Goal: Task Accomplishment & Management: Manage account settings

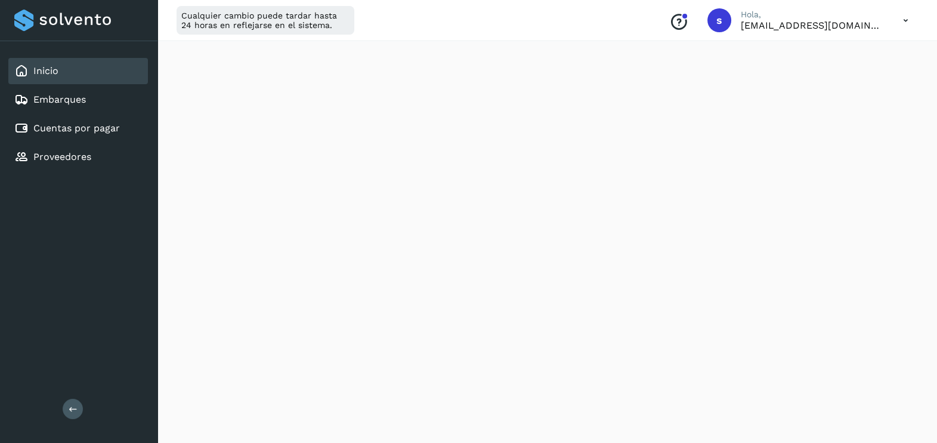
scroll to position [1157, 0]
click at [72, 90] on div "Embarques" at bounding box center [78, 99] width 140 height 26
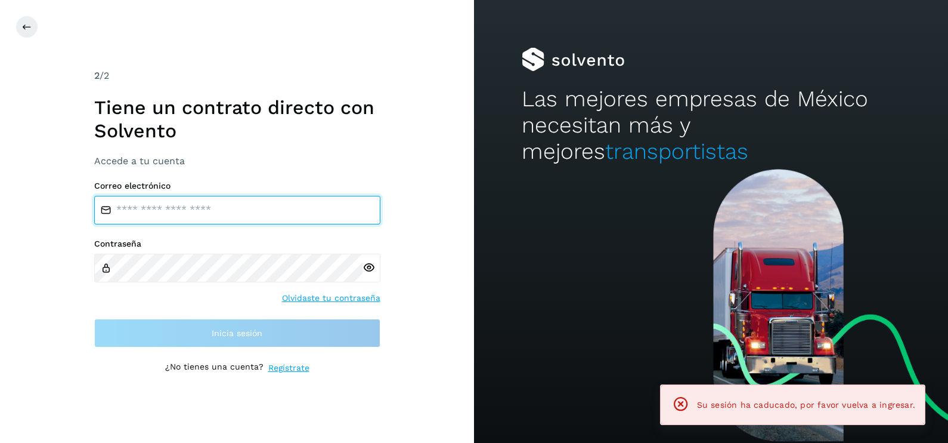
type input "**********"
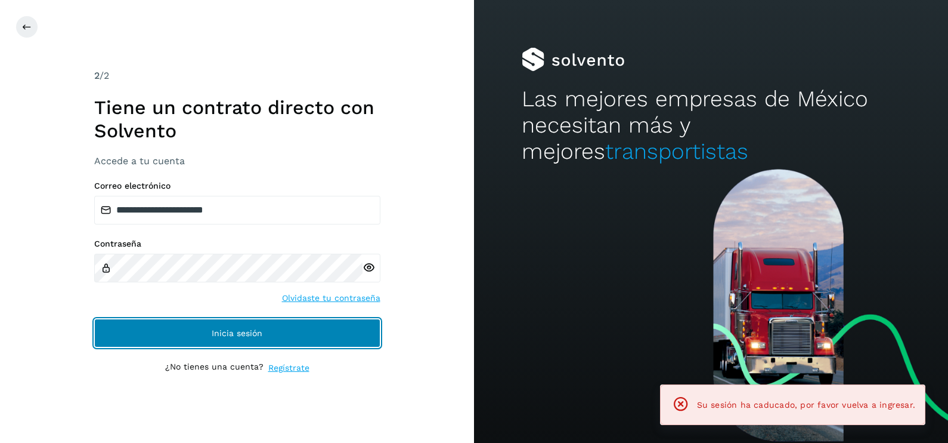
click at [271, 325] on button "Inicia sesión" at bounding box center [237, 332] width 286 height 29
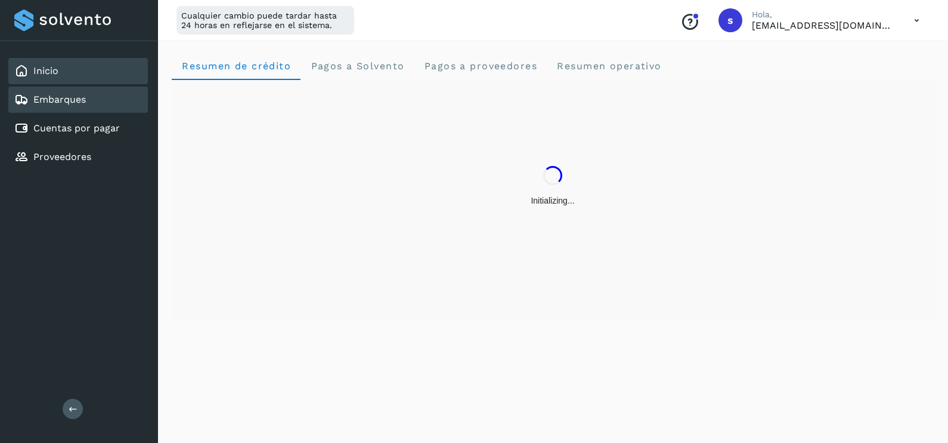
click at [78, 104] on link "Embarques" at bounding box center [59, 99] width 52 height 11
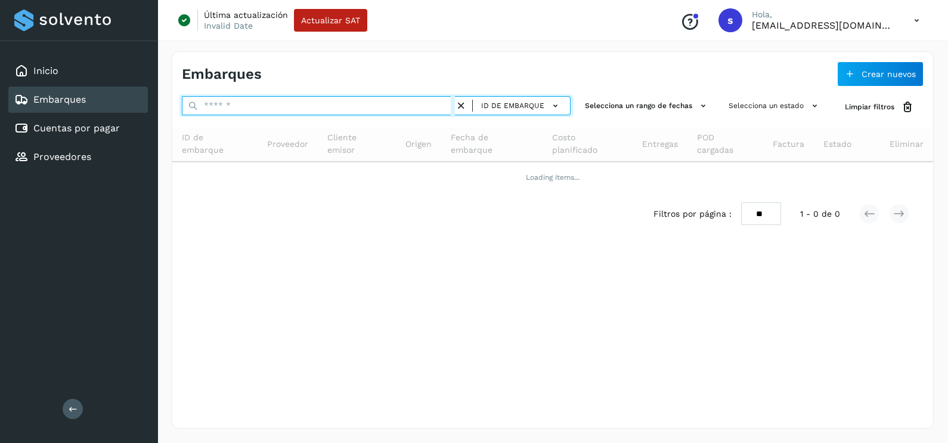
click at [287, 100] on input "text" at bounding box center [318, 105] width 273 height 19
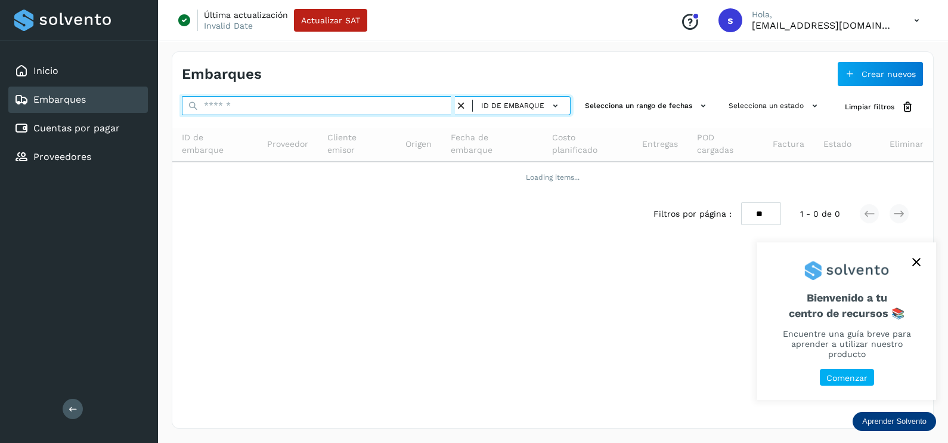
paste input "**********"
type input "**********"
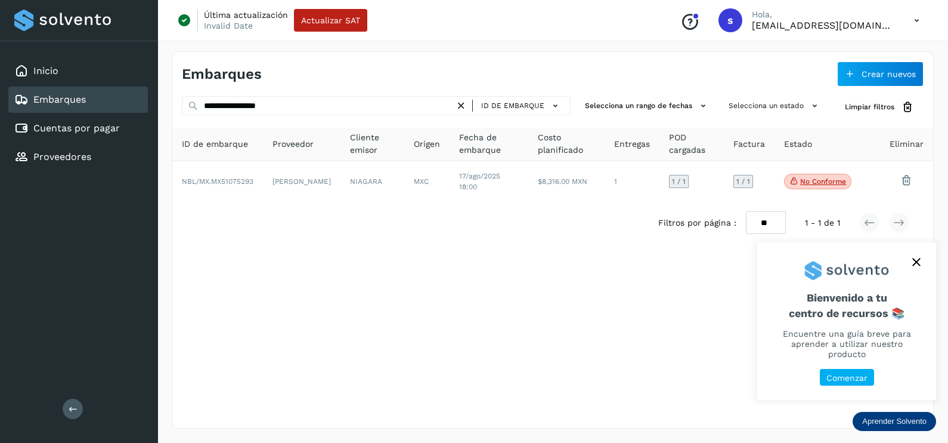
click at [914, 266] on icon "close," at bounding box center [917, 262] width 8 height 8
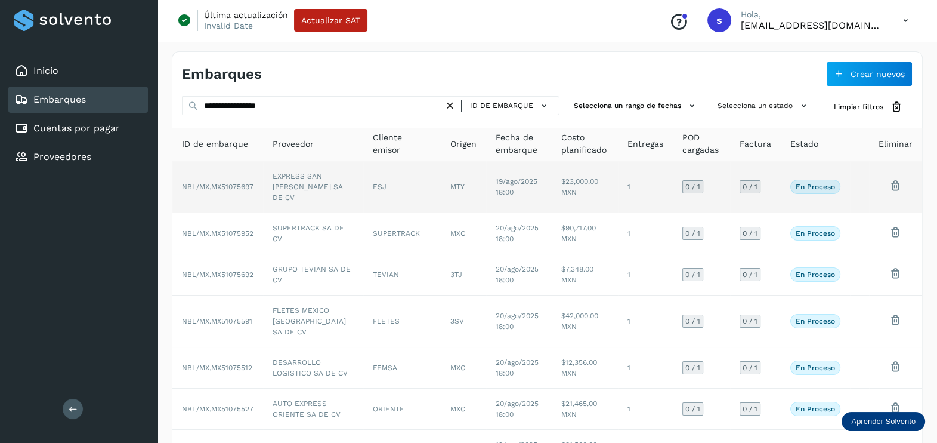
click at [500, 185] on span "19/ago/2025 18:00" at bounding box center [517, 186] width 42 height 19
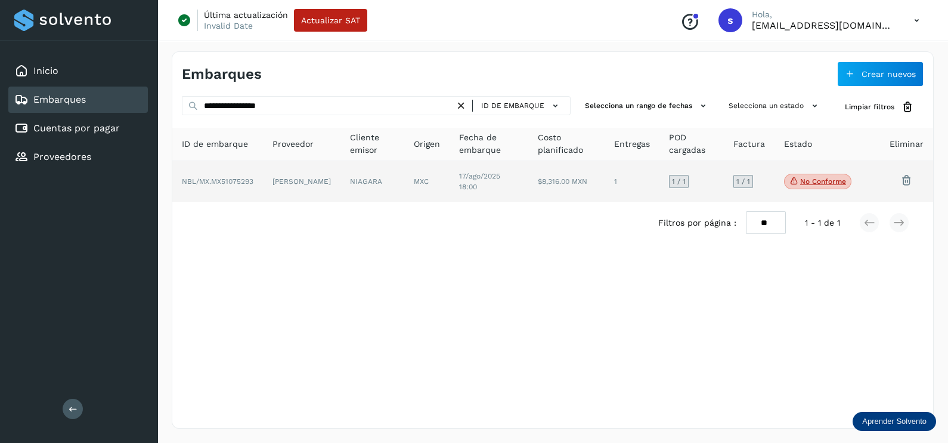
click at [341, 191] on td "[PERSON_NAME]" at bounding box center [373, 181] width 64 height 41
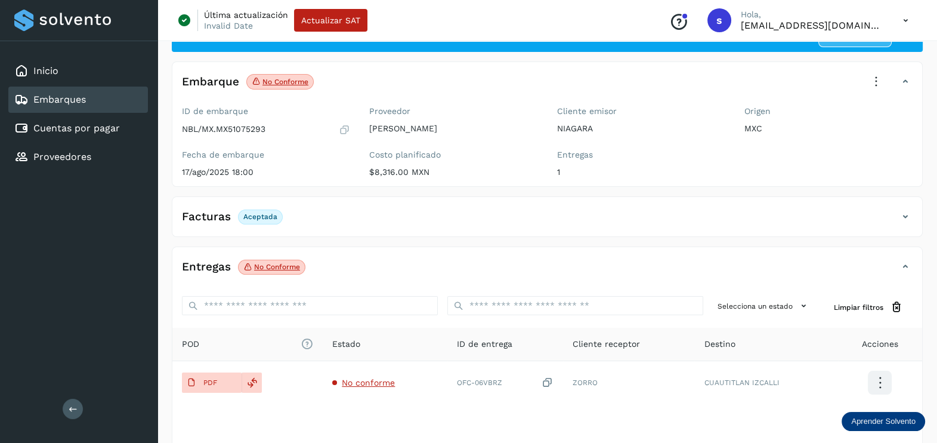
scroll to position [124, 0]
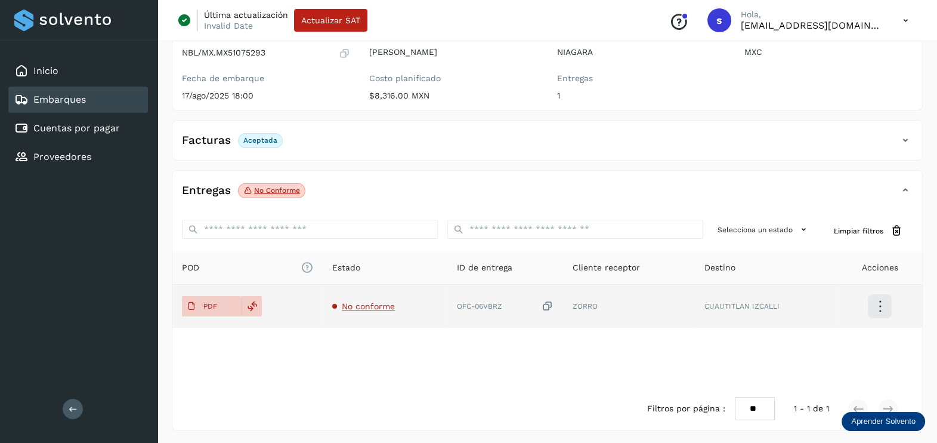
click at [447, 297] on td "No conforme" at bounding box center [505, 305] width 116 height 43
click at [372, 307] on span "No conforme" at bounding box center [368, 306] width 53 height 10
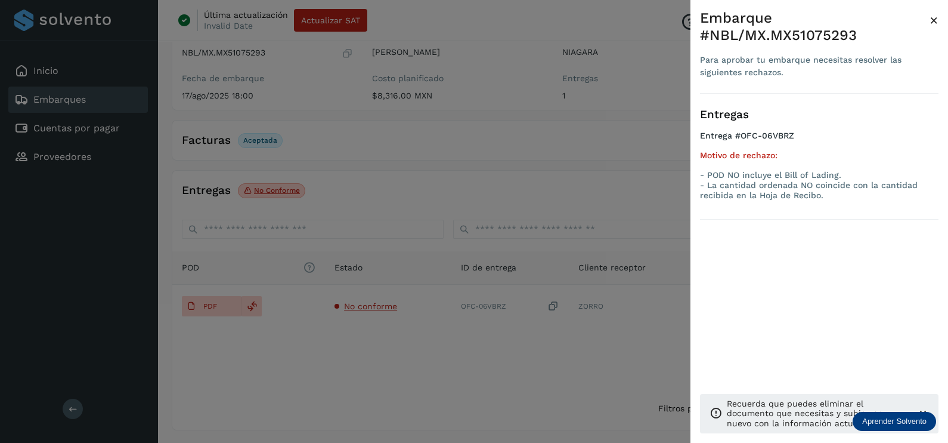
drag, startPoint x: 422, startPoint y: 378, endPoint x: 385, endPoint y: 373, distance: 37.8
click at [420, 377] on div at bounding box center [474, 221] width 948 height 443
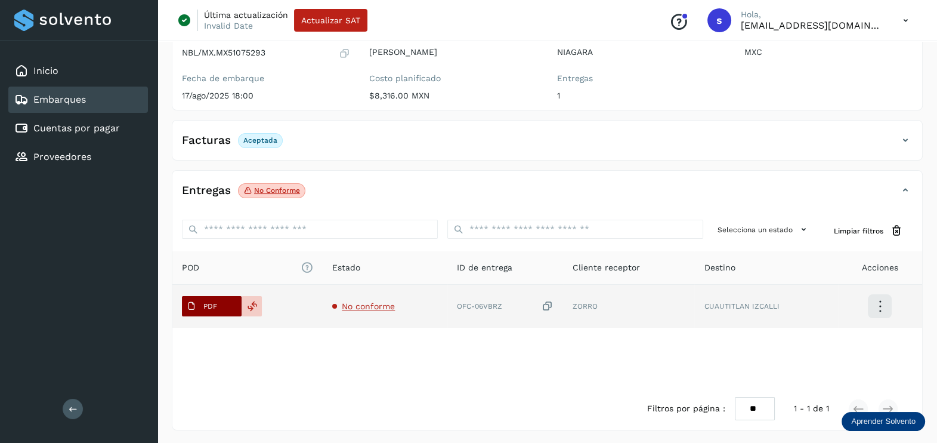
click at [211, 296] on span "PDF" at bounding box center [202, 305] width 40 height 19
click at [552, 301] on icon at bounding box center [548, 306] width 12 height 13
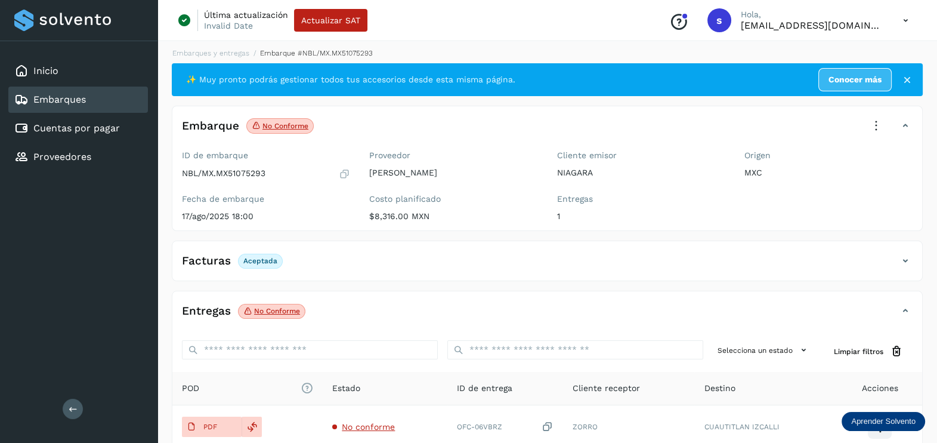
scroll to position [0, 0]
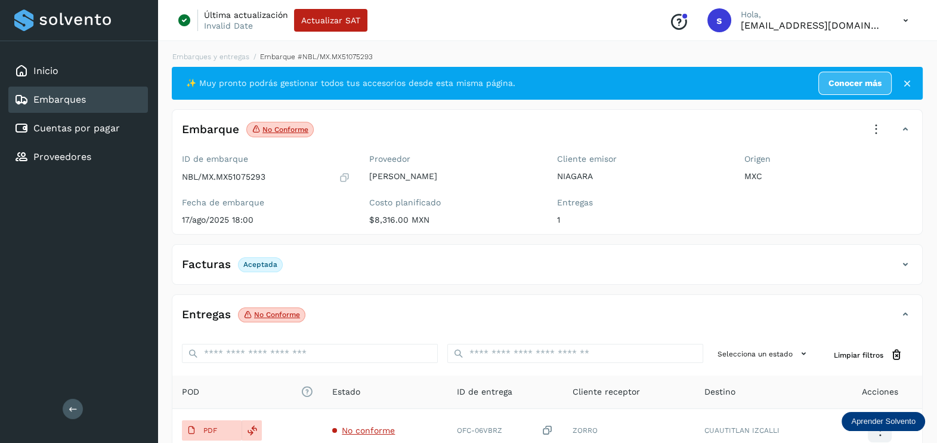
click at [870, 140] on icon at bounding box center [876, 129] width 26 height 26
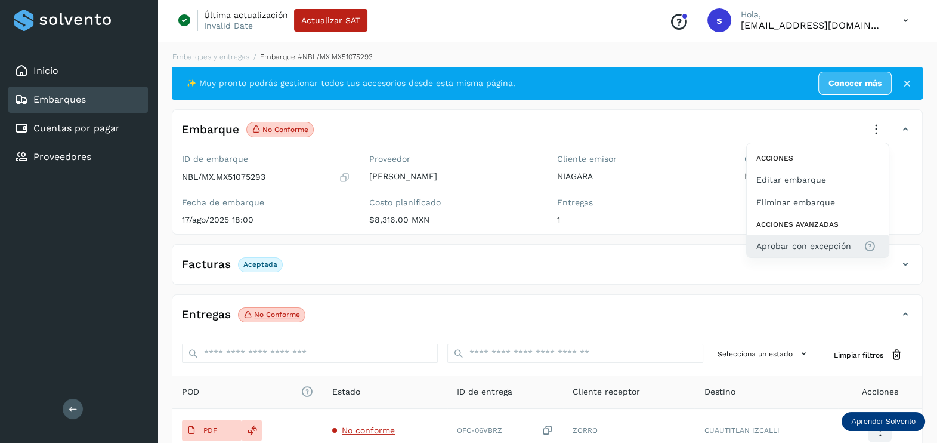
click at [800, 243] on span "Aprobar con excepción" at bounding box center [803, 245] width 95 height 13
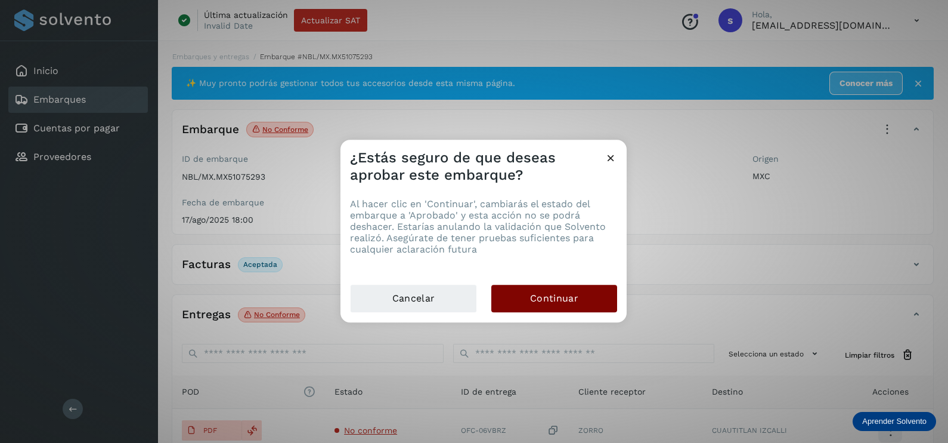
click at [580, 308] on button "Continuar" at bounding box center [554, 297] width 126 height 27
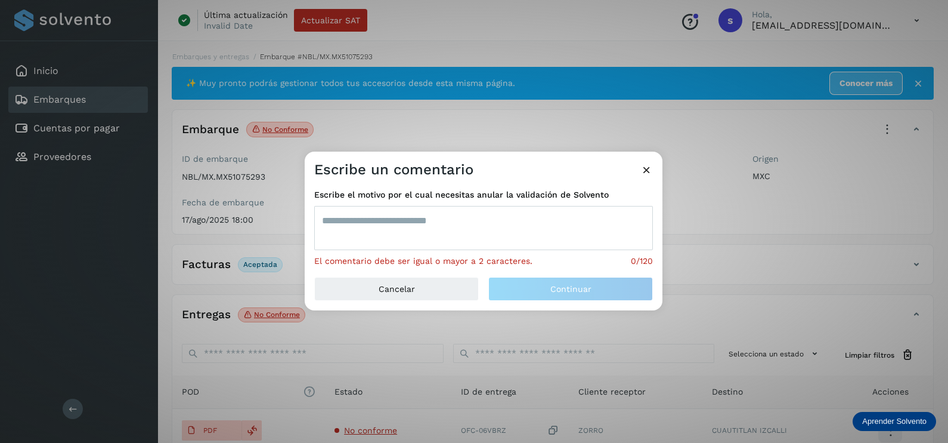
drag, startPoint x: 423, startPoint y: 230, endPoint x: 416, endPoint y: 224, distance: 9.3
click at [420, 230] on textarea at bounding box center [483, 228] width 339 height 44
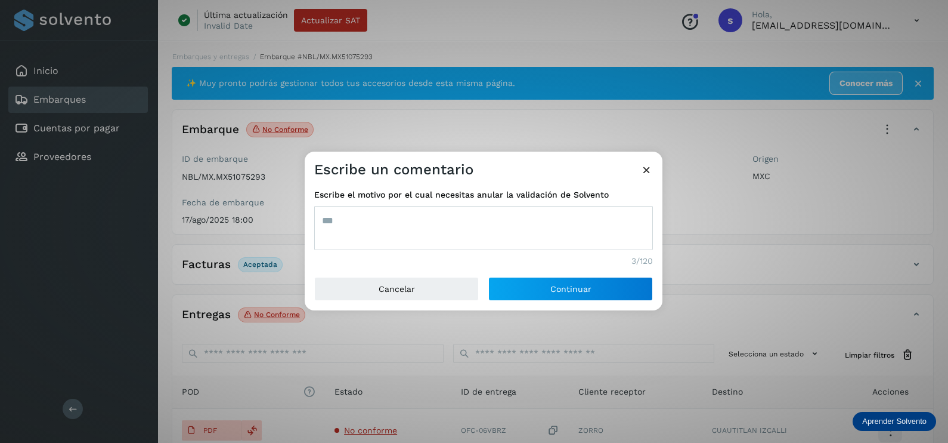
type textarea "***"
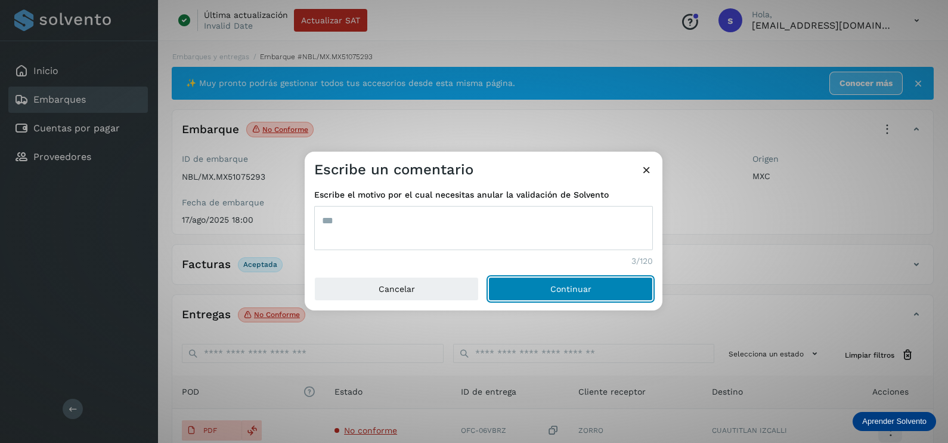
click at [488, 277] on button "Continuar" at bounding box center [570, 289] width 165 height 24
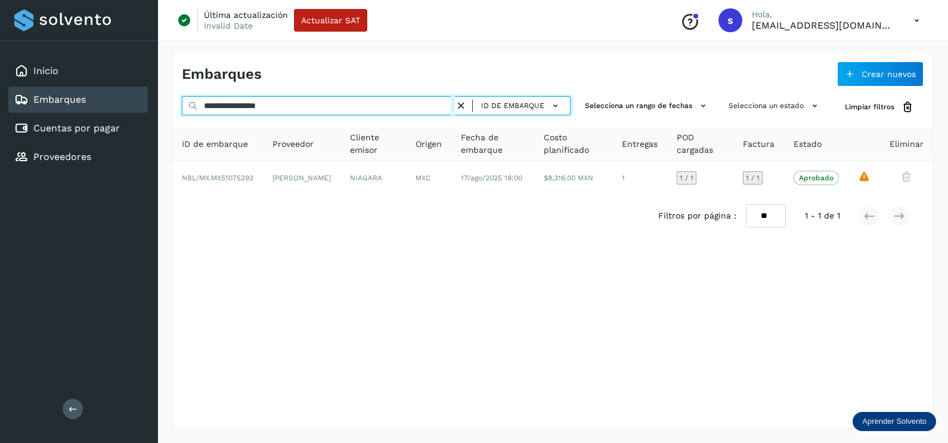
drag, startPoint x: 344, startPoint y: 101, endPoint x: 141, endPoint y: 104, distance: 202.2
click at [141, 104] on div "**********" at bounding box center [474, 221] width 948 height 443
paste input "text"
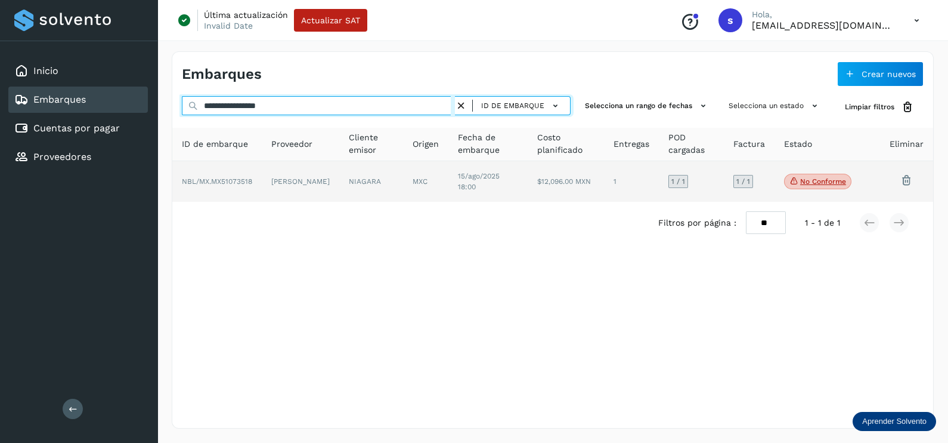
type input "**********"
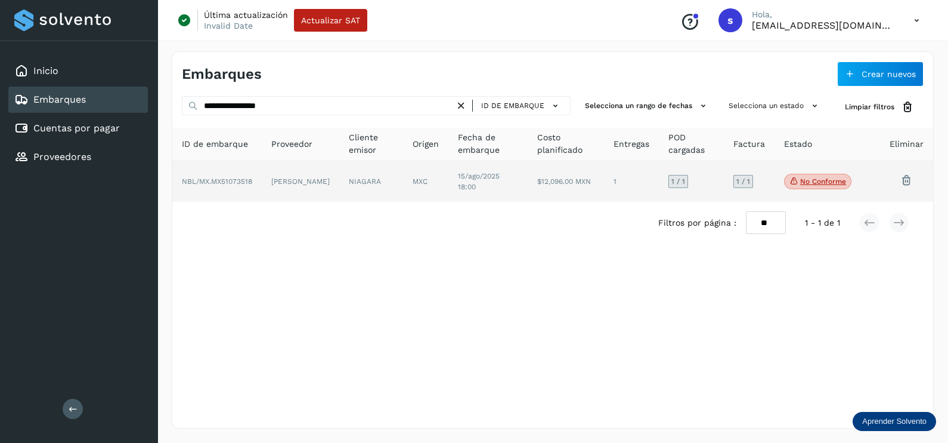
click at [528, 184] on td "15/ago/2025 18:00" at bounding box center [566, 181] width 76 height 41
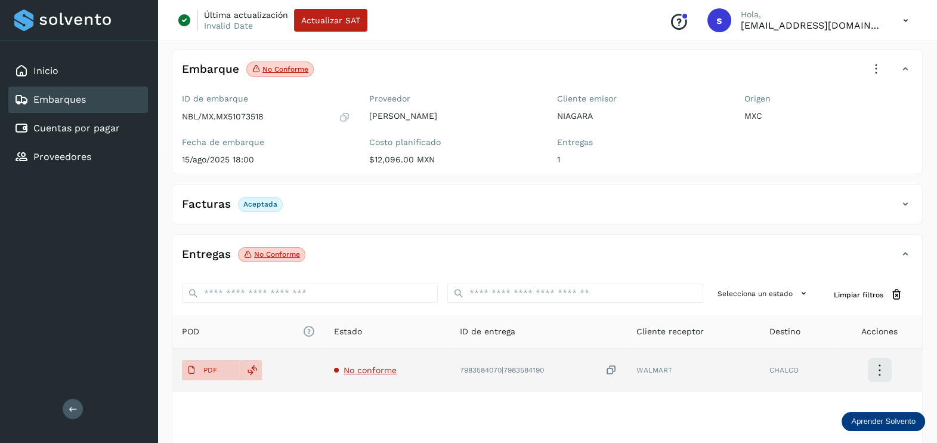
scroll to position [124, 0]
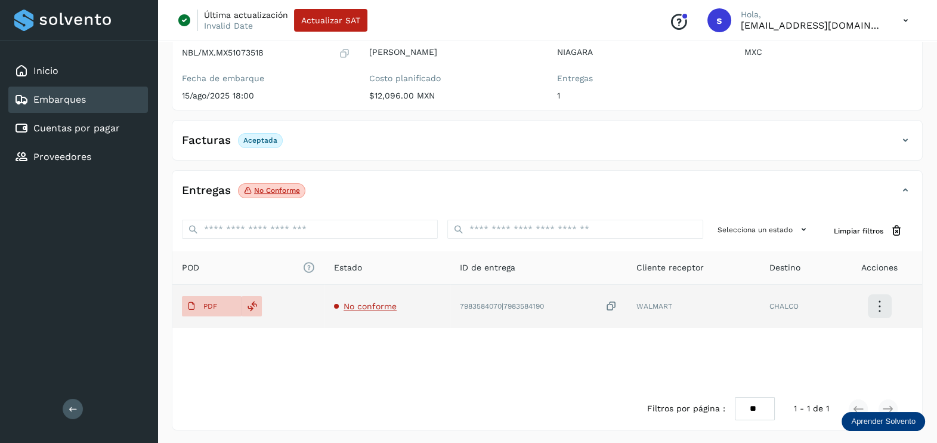
click at [388, 301] on span "No conforme" at bounding box center [370, 306] width 53 height 10
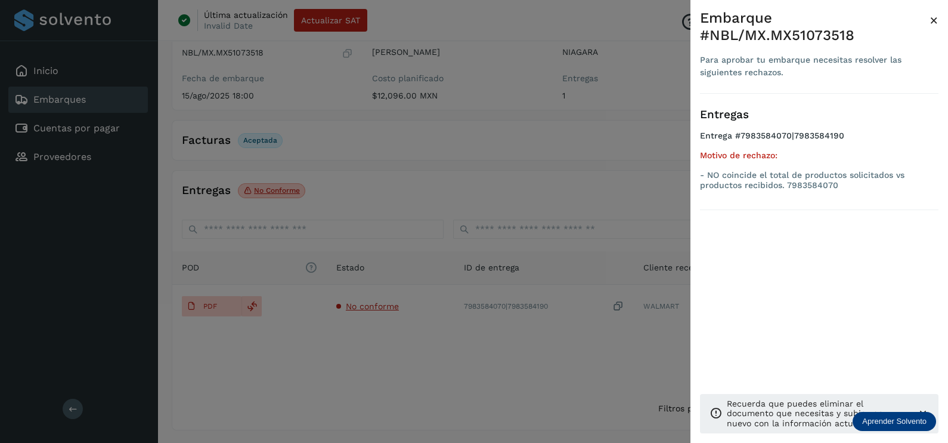
click at [434, 341] on div at bounding box center [474, 221] width 948 height 443
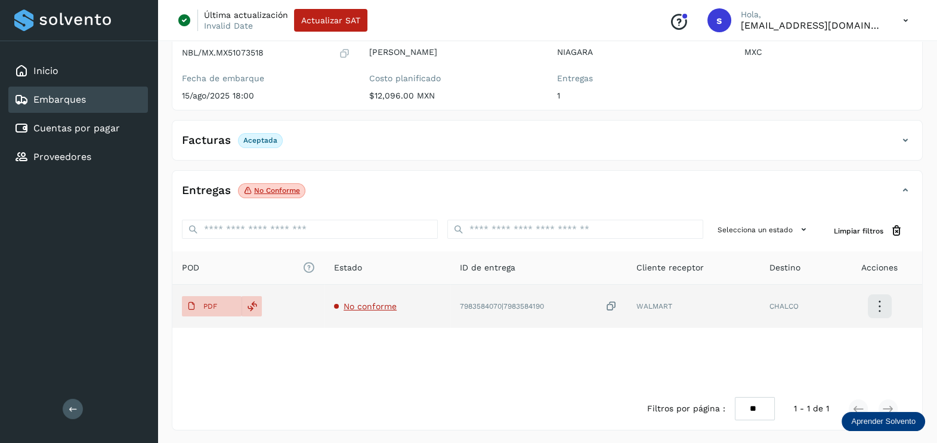
click at [614, 307] on icon at bounding box center [611, 306] width 12 height 13
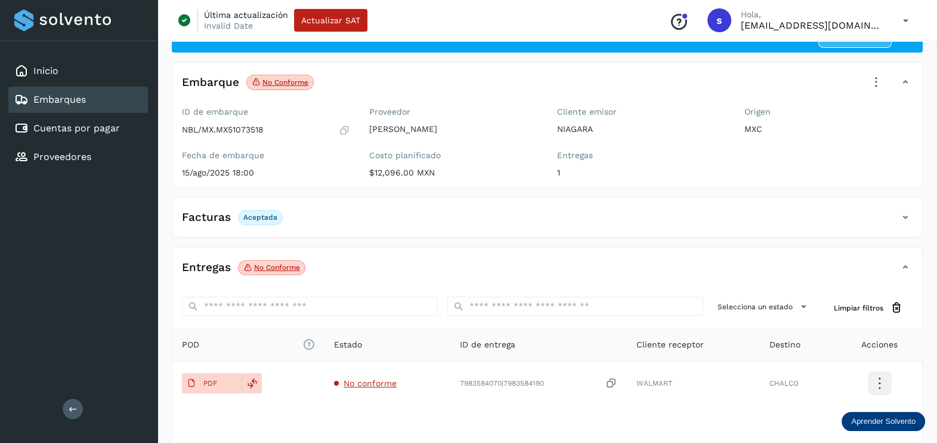
scroll to position [0, 0]
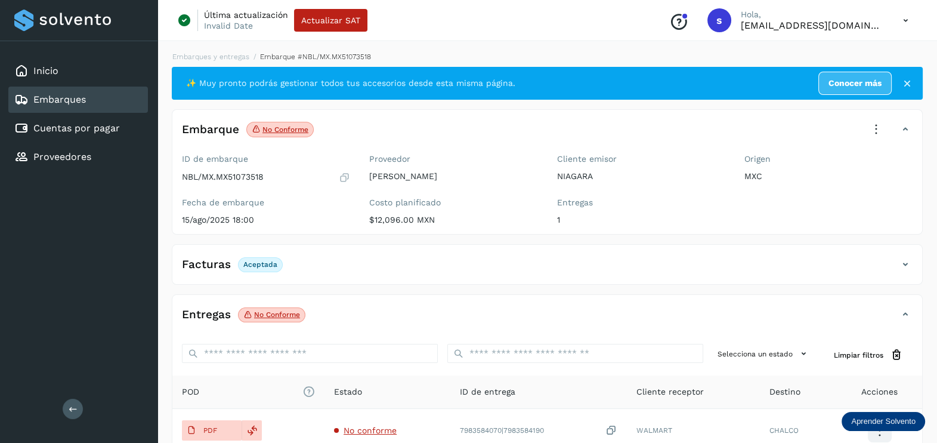
click at [871, 125] on icon at bounding box center [876, 129] width 26 height 26
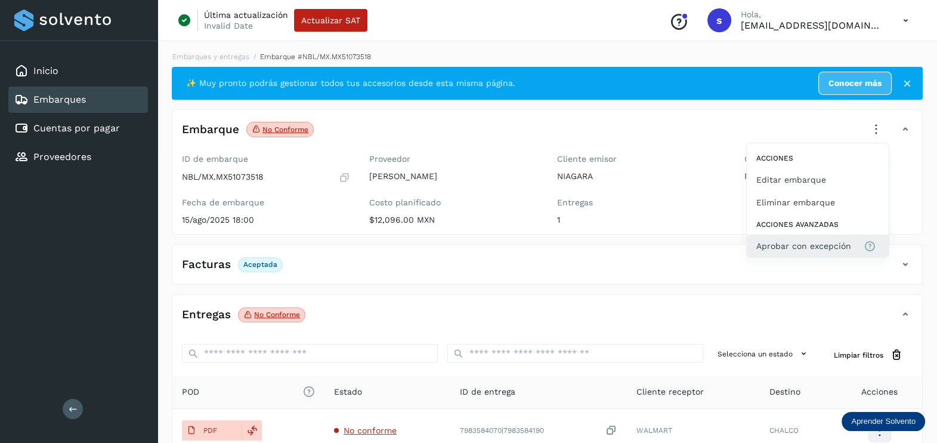
click at [827, 250] on span "Aprobar con excepción" at bounding box center [803, 245] width 95 height 13
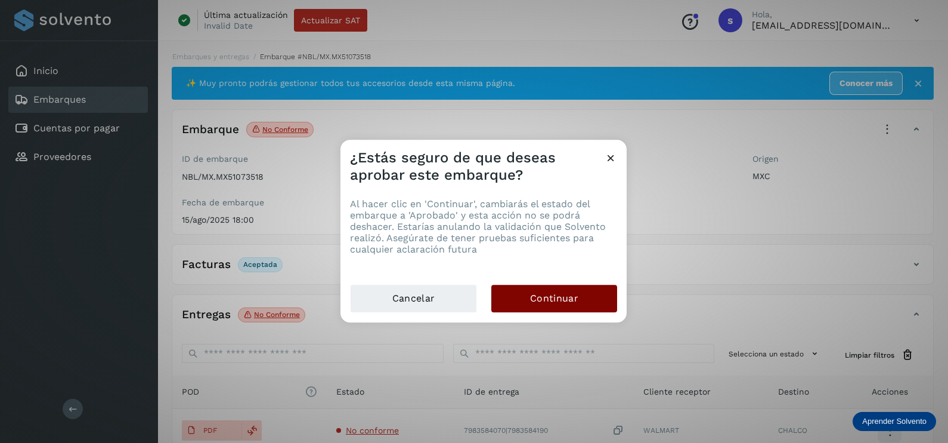
click at [585, 292] on button "Continuar" at bounding box center [554, 297] width 126 height 27
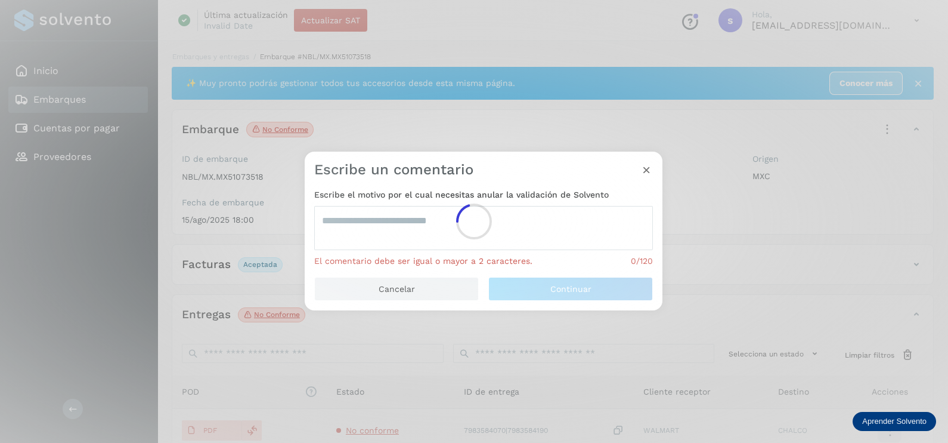
click at [429, 229] on div at bounding box center [474, 221] width 948 height 443
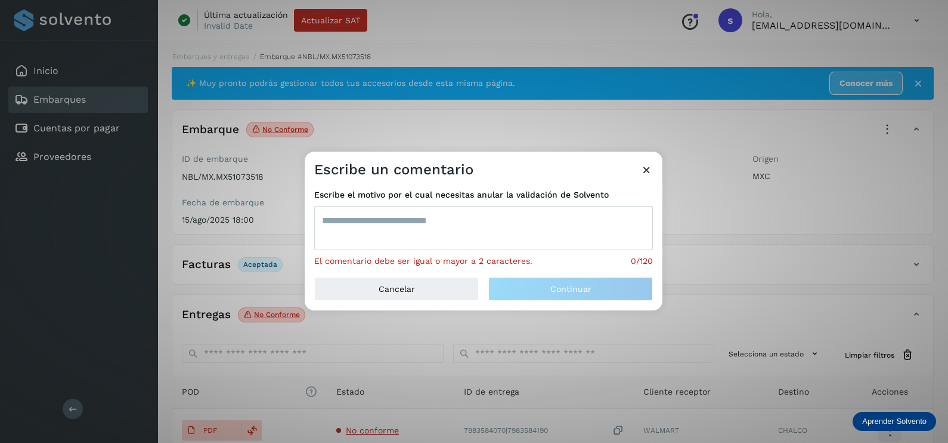
click at [426, 218] on textarea at bounding box center [483, 228] width 339 height 44
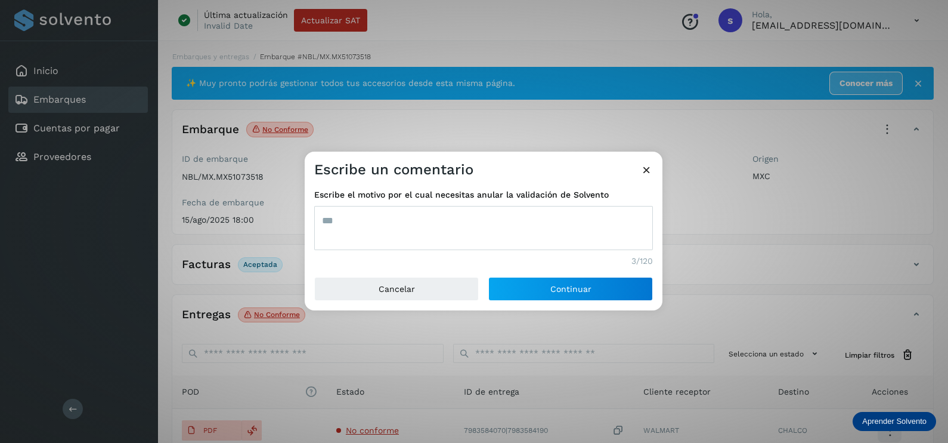
type textarea "***"
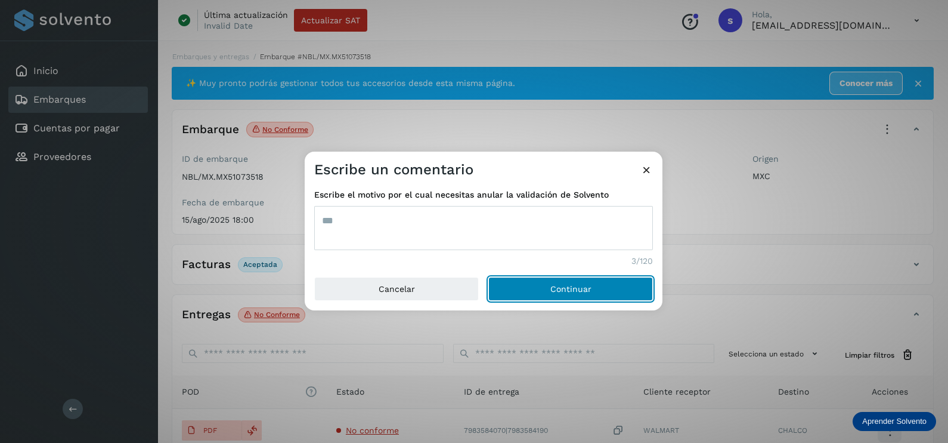
click at [488, 277] on button "Continuar" at bounding box center [570, 289] width 165 height 24
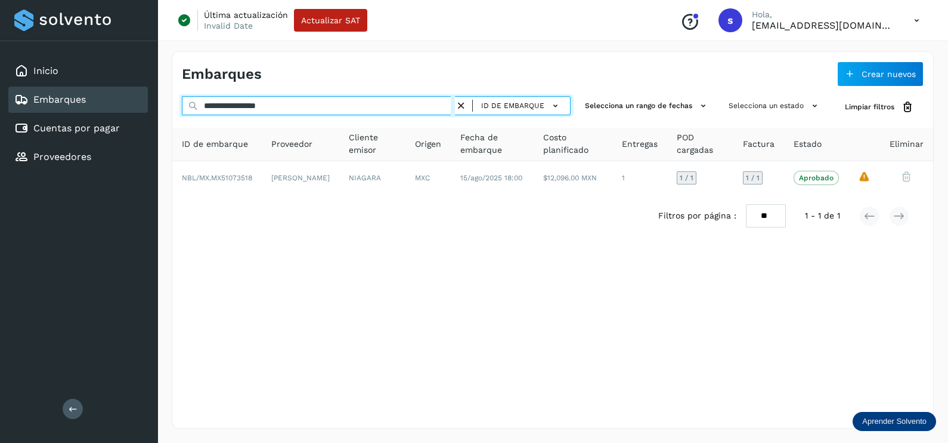
drag, startPoint x: 106, startPoint y: 112, endPoint x: 88, endPoint y: 112, distance: 17.9
click at [88, 112] on div "**********" at bounding box center [474, 221] width 948 height 443
paste input "text"
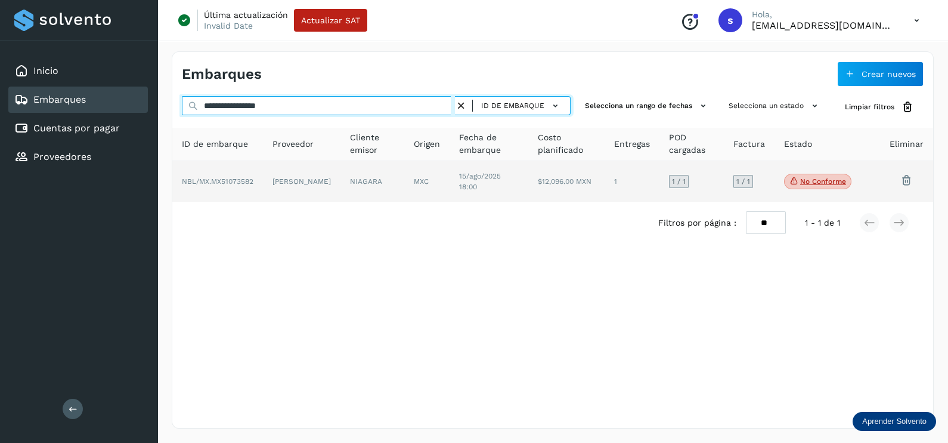
type input "**********"
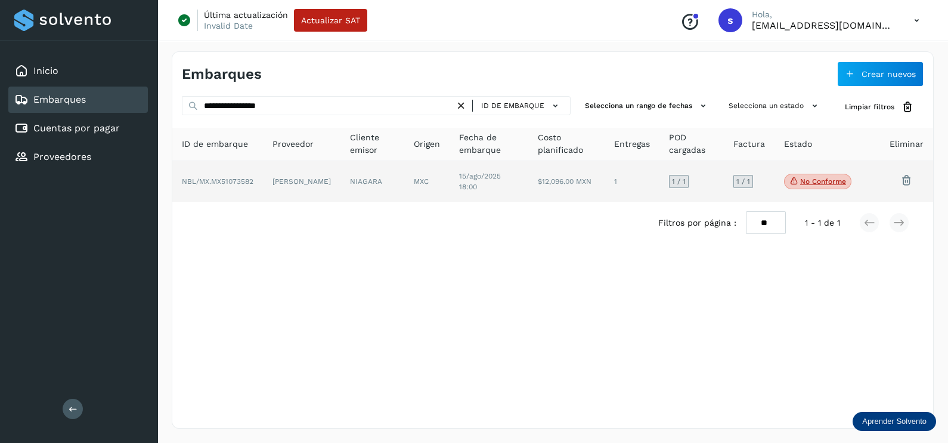
click at [341, 192] on td "[PERSON_NAME]" at bounding box center [373, 181] width 64 height 41
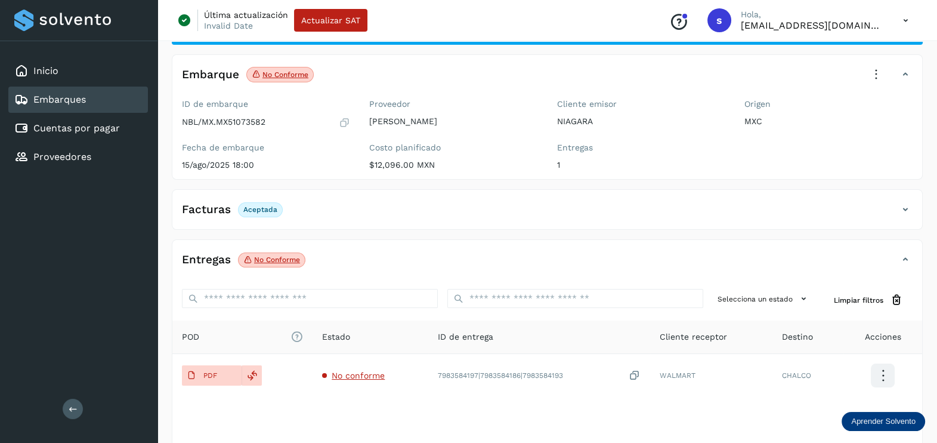
scroll to position [124, 0]
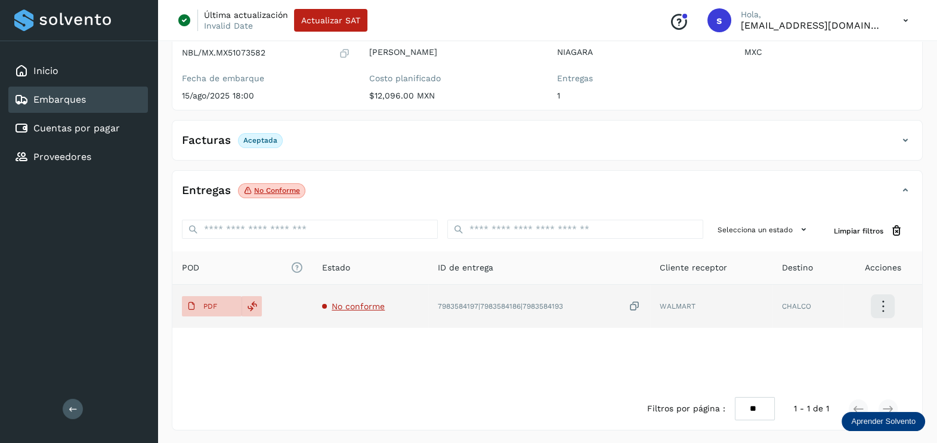
click at [360, 306] on span "No conforme" at bounding box center [358, 306] width 53 height 10
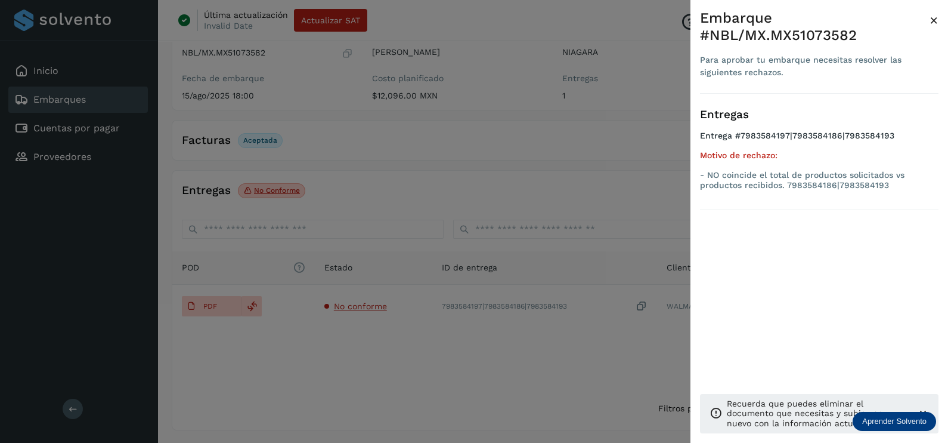
click at [393, 352] on div at bounding box center [474, 221] width 948 height 443
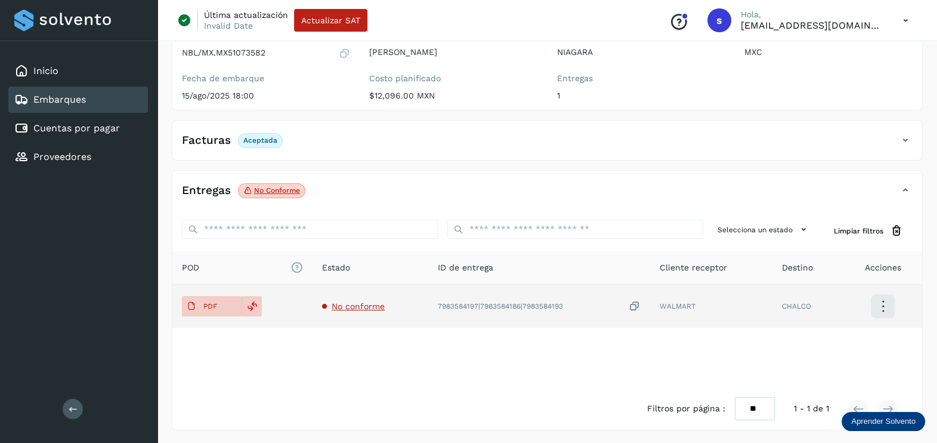
click at [638, 302] on icon at bounding box center [635, 306] width 12 height 13
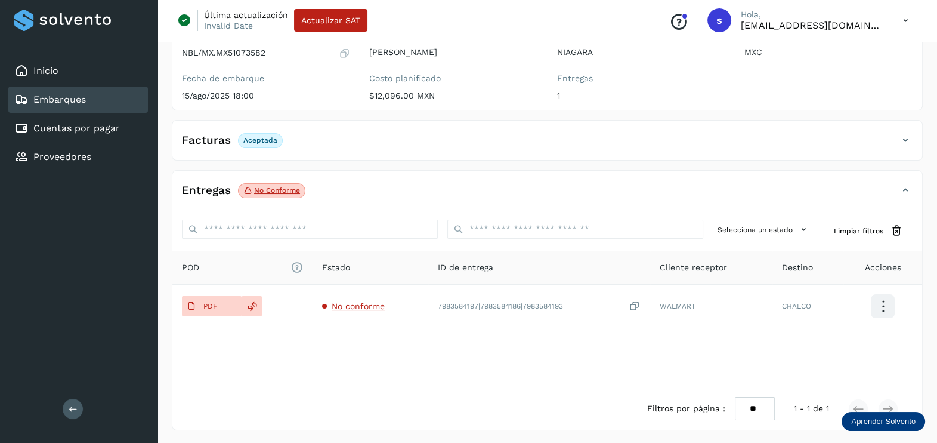
scroll to position [0, 0]
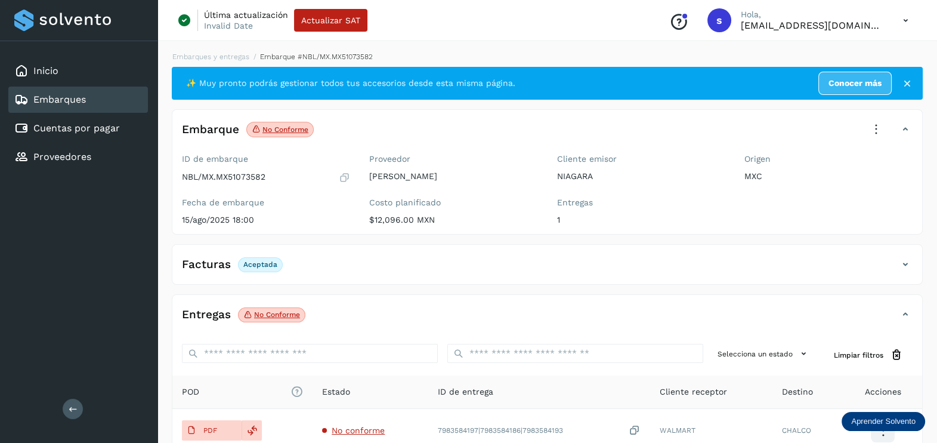
click at [877, 126] on icon at bounding box center [876, 129] width 26 height 26
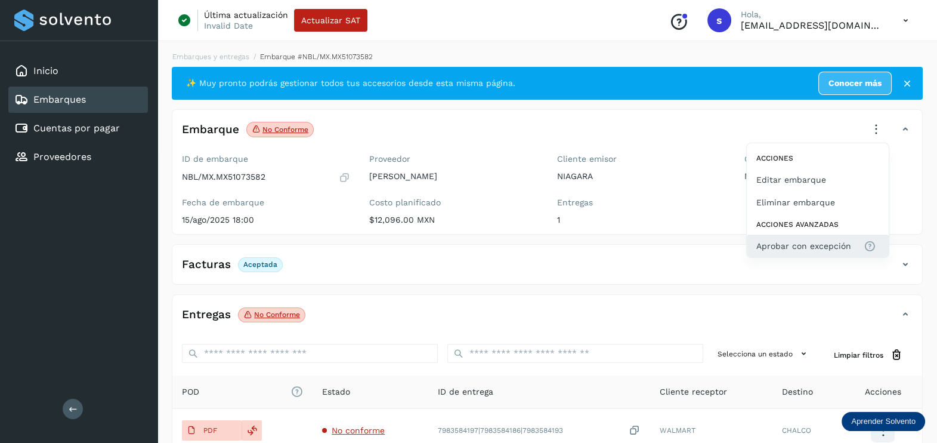
click at [809, 239] on span "Aprobar con excepción" at bounding box center [803, 245] width 95 height 13
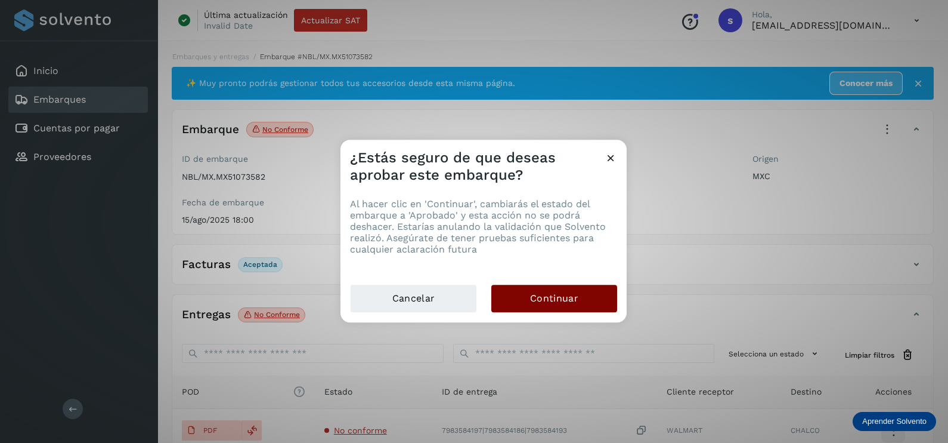
click at [554, 286] on button "Continuar" at bounding box center [554, 297] width 126 height 27
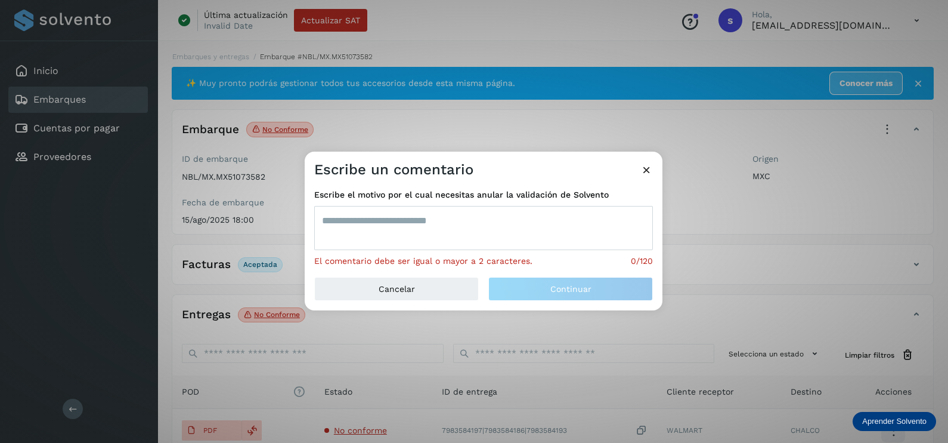
click at [454, 226] on textarea at bounding box center [483, 228] width 339 height 44
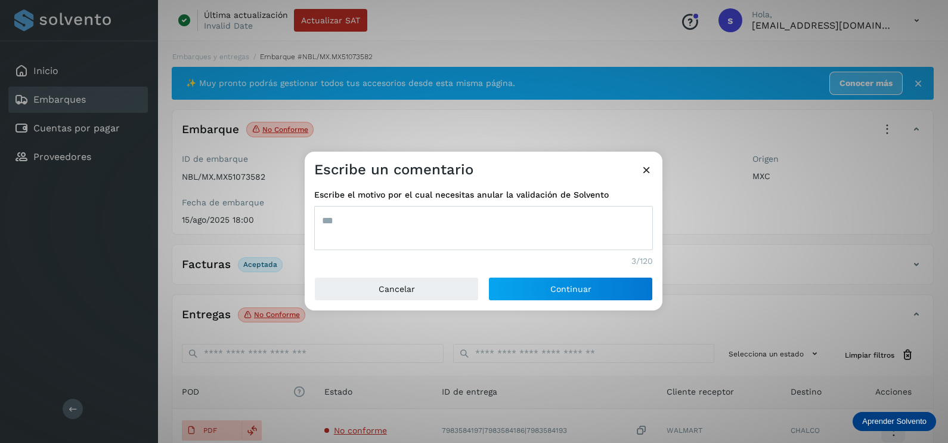
type textarea "***"
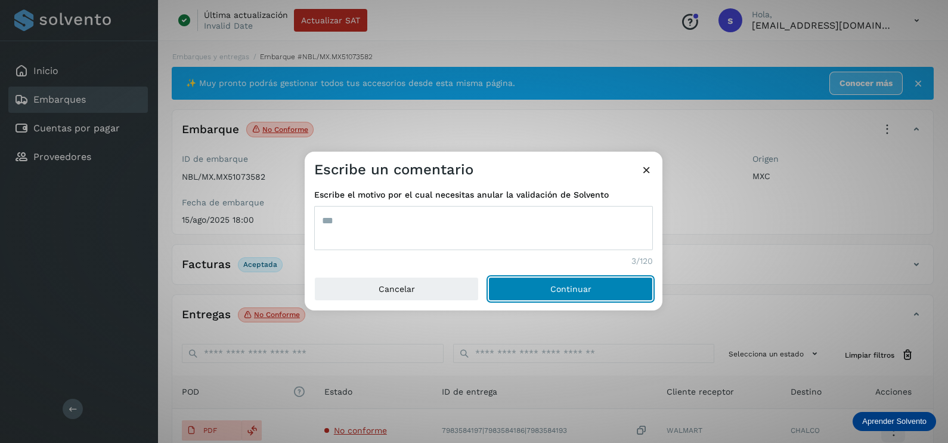
click at [488, 277] on button "Continuar" at bounding box center [570, 289] width 165 height 24
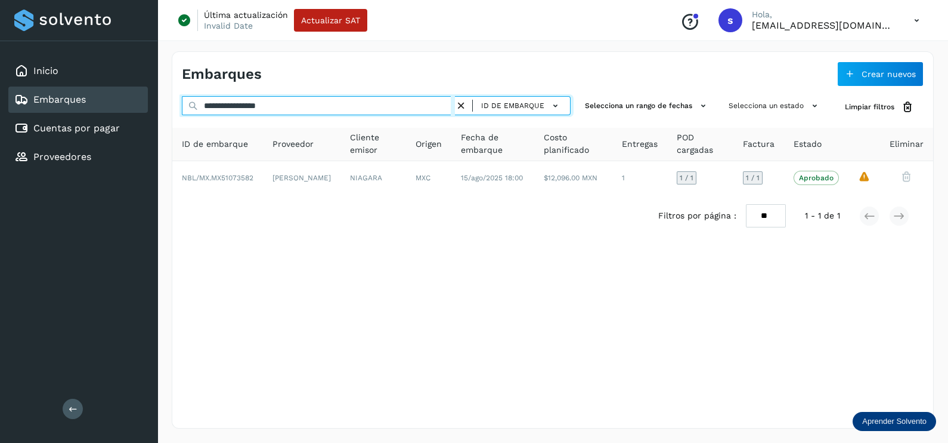
drag, startPoint x: 324, startPoint y: 108, endPoint x: 183, endPoint y: 111, distance: 141.4
click at [183, 111] on input "**********" at bounding box center [318, 105] width 273 height 19
paste input "text"
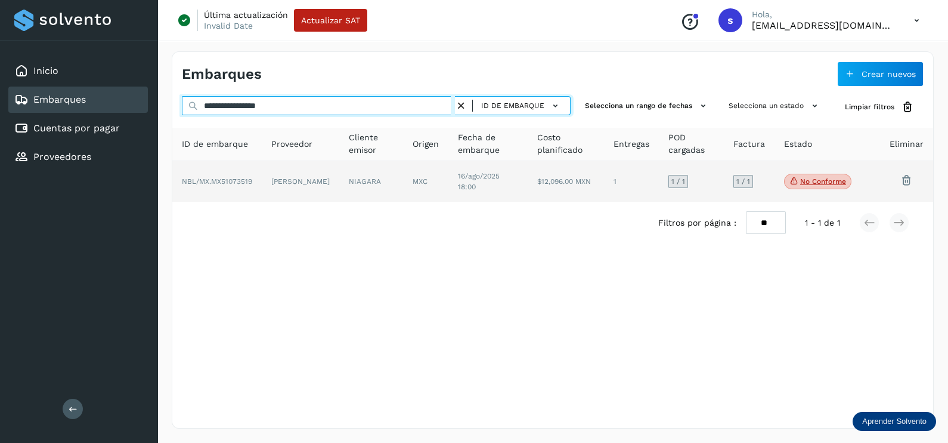
type input "**********"
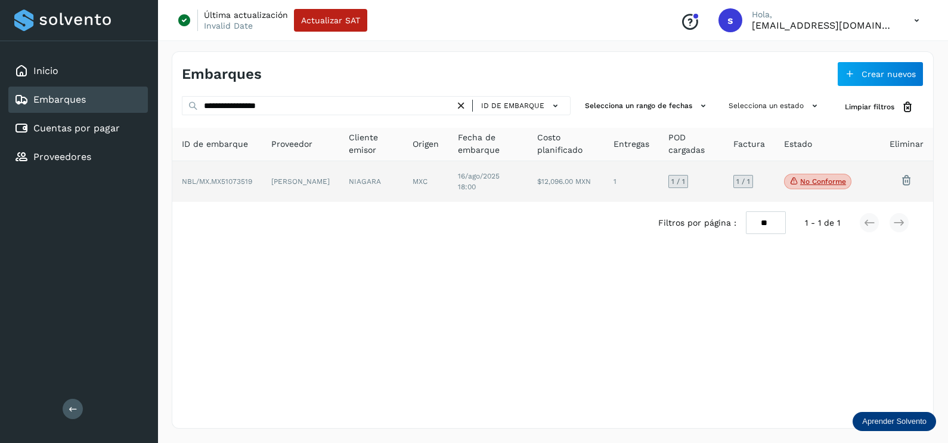
click at [449, 181] on td "MXC" at bounding box center [488, 181] width 79 height 41
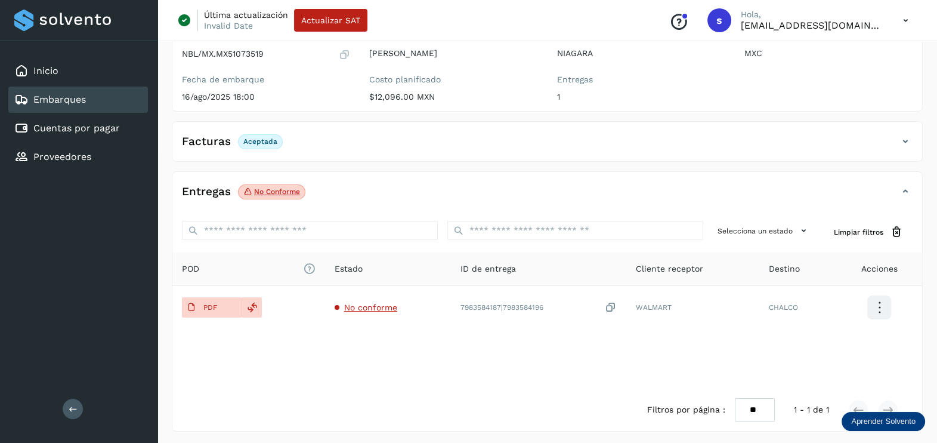
scroll to position [124, 0]
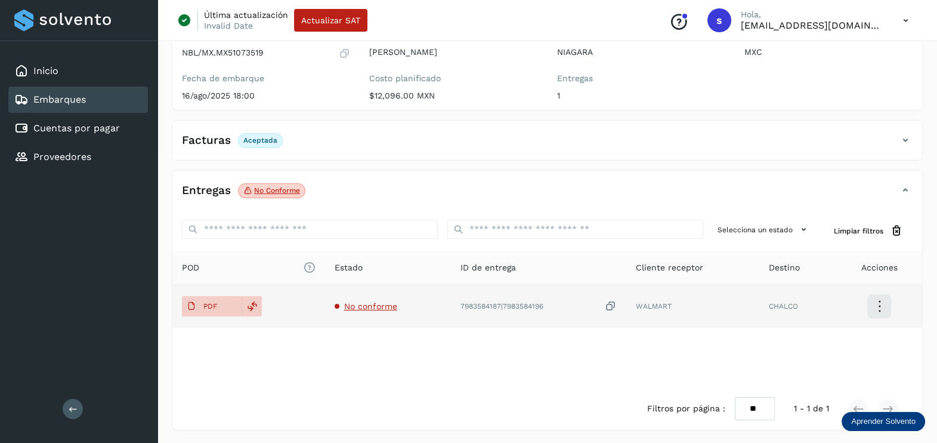
click at [366, 310] on span "No conforme" at bounding box center [370, 306] width 53 height 10
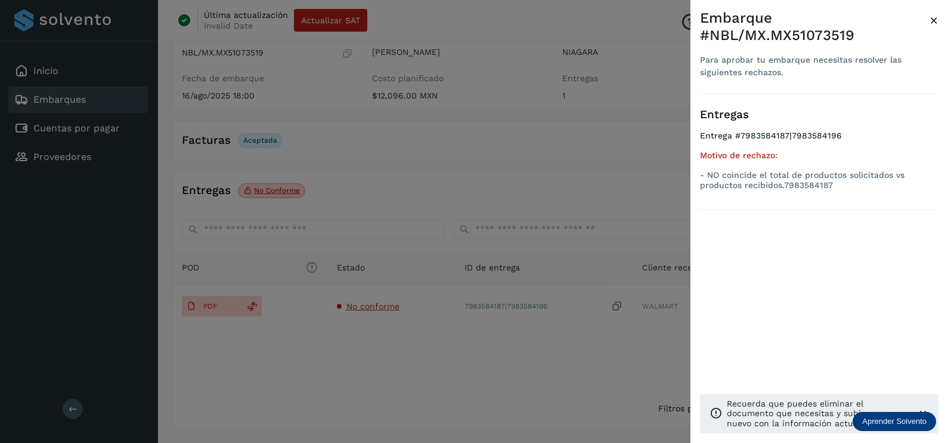
click at [461, 369] on div at bounding box center [474, 221] width 948 height 443
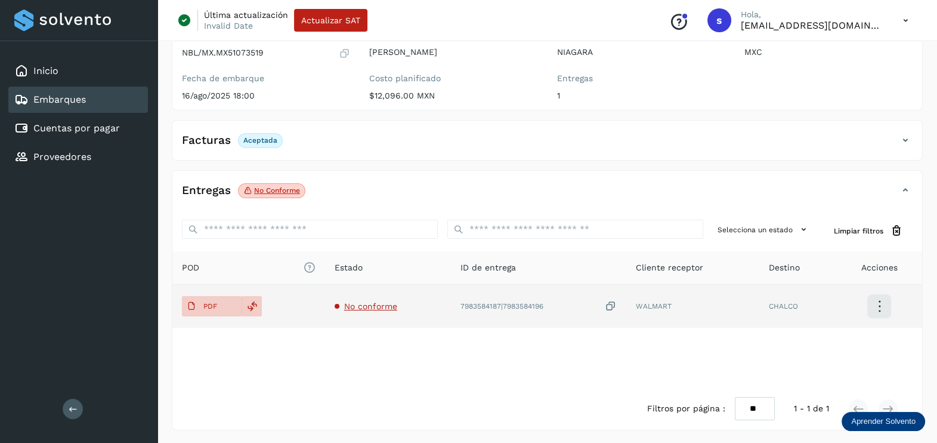
click at [612, 302] on icon at bounding box center [611, 306] width 12 height 13
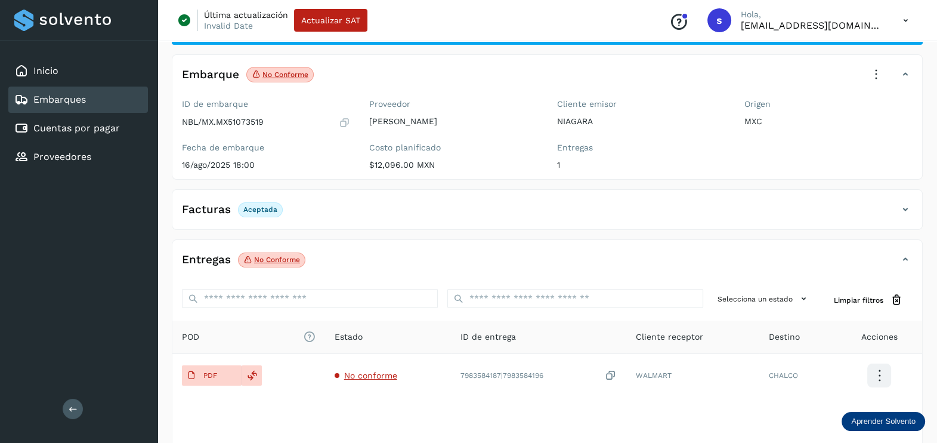
scroll to position [0, 0]
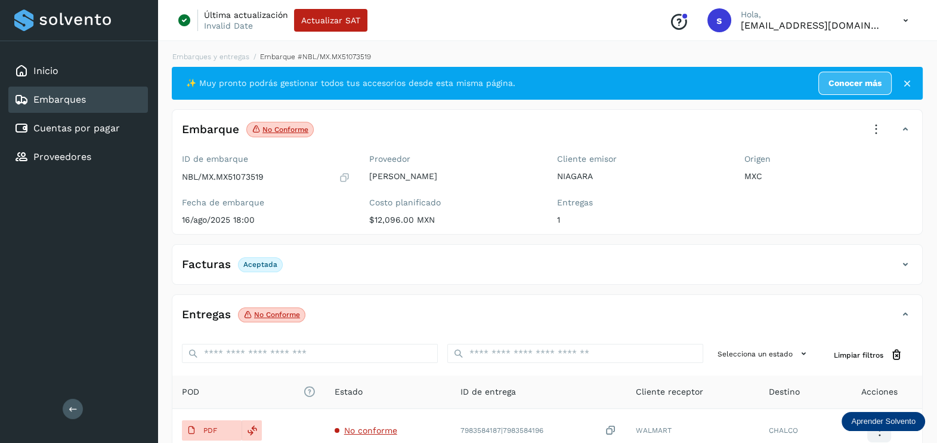
click at [871, 123] on icon at bounding box center [876, 129] width 26 height 26
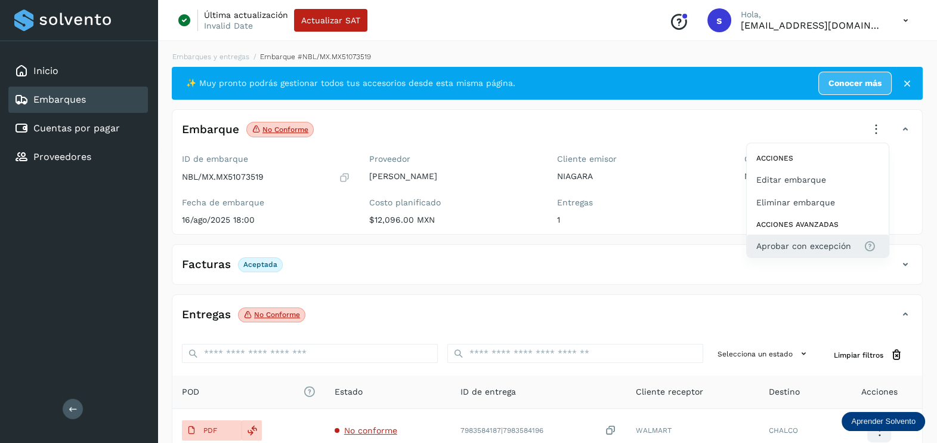
click at [809, 234] on button "Aprobar con excepción" at bounding box center [818, 245] width 142 height 23
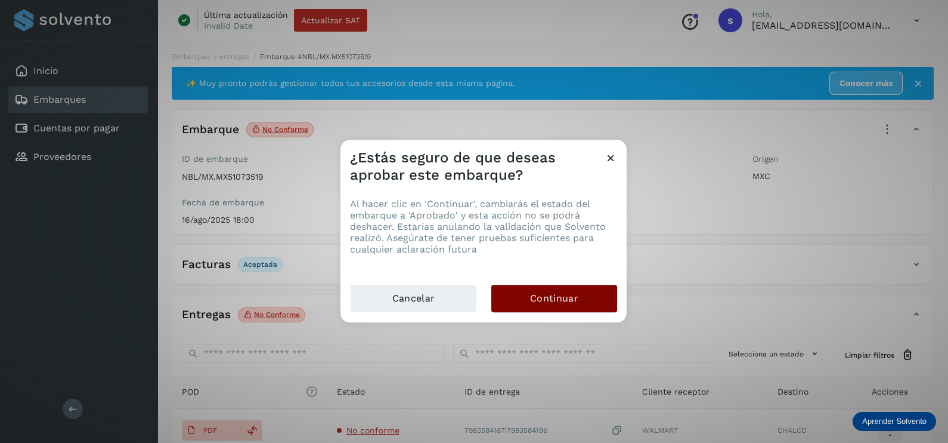
click at [568, 298] on span "Continuar" at bounding box center [554, 298] width 48 height 13
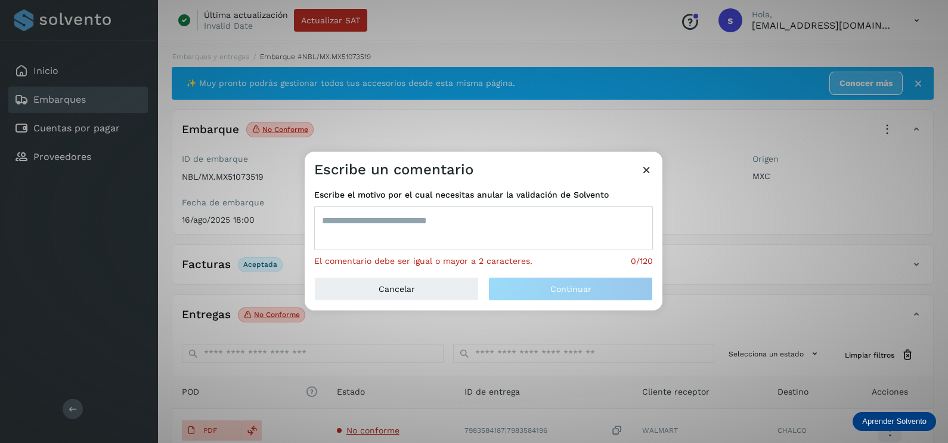
click at [412, 224] on textarea at bounding box center [483, 228] width 339 height 44
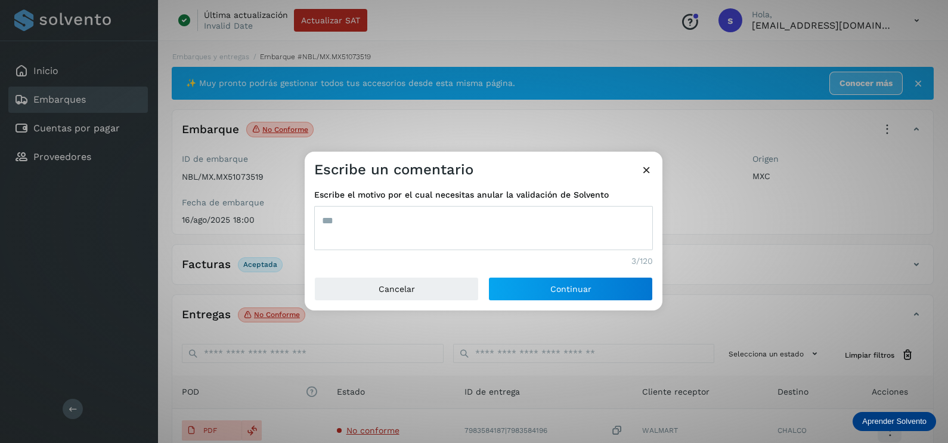
type textarea "***"
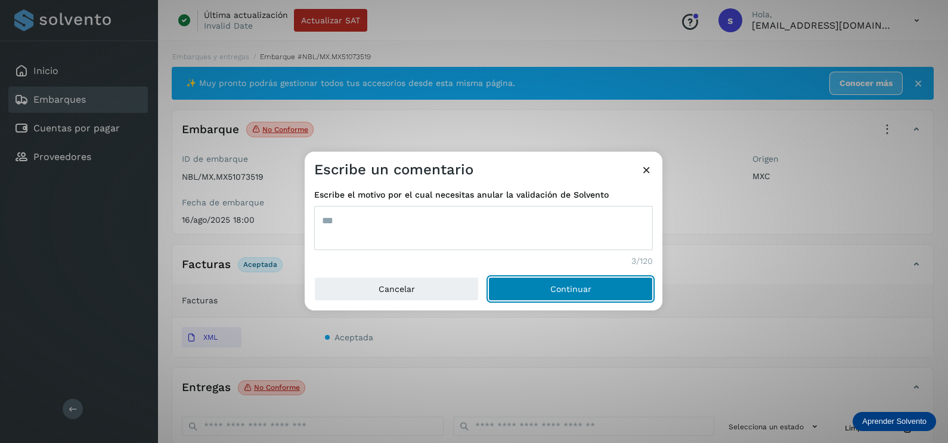
click at [580, 289] on span "Continuar" at bounding box center [570, 288] width 41 height 8
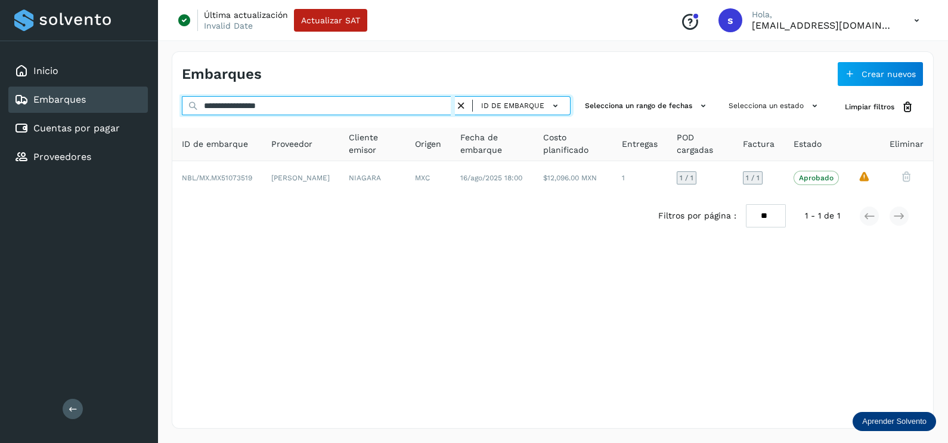
drag, startPoint x: 191, startPoint y: 101, endPoint x: 110, endPoint y: 98, distance: 81.2
click at [110, 98] on div "**********" at bounding box center [474, 221] width 948 height 443
paste input "text"
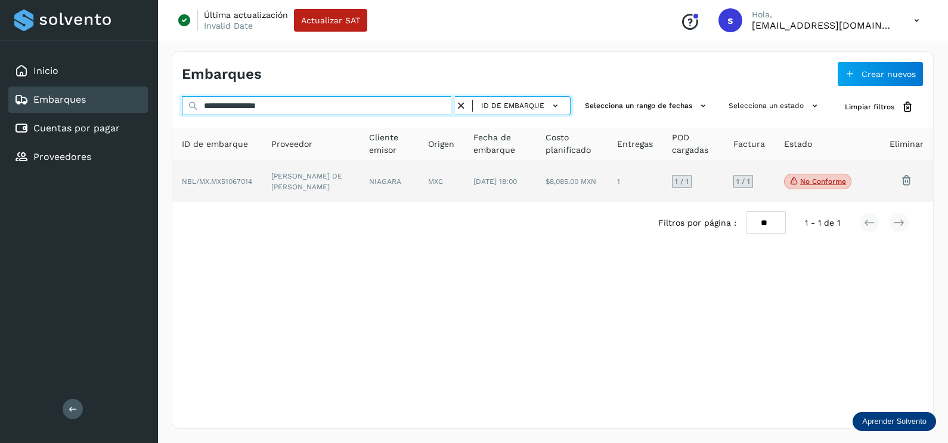
type input "**********"
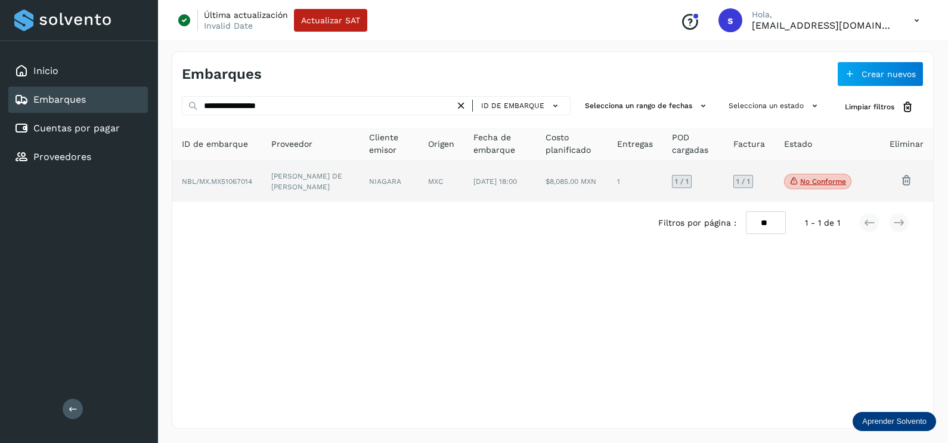
click at [360, 192] on td "[PERSON_NAME] DE [PERSON_NAME]" at bounding box center [389, 181] width 59 height 41
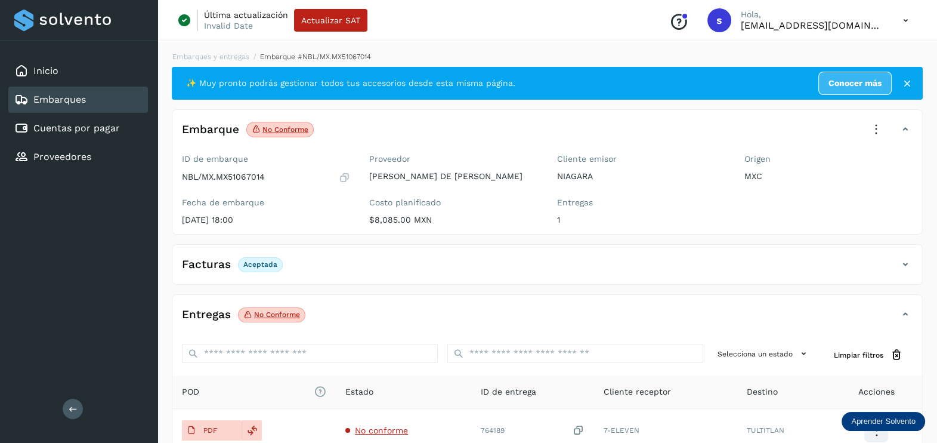
scroll to position [124, 0]
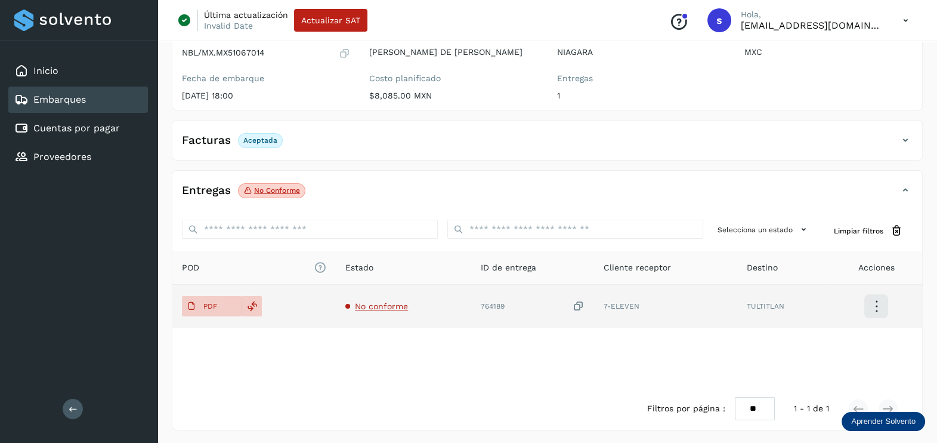
click at [378, 307] on span "No conforme" at bounding box center [381, 306] width 53 height 10
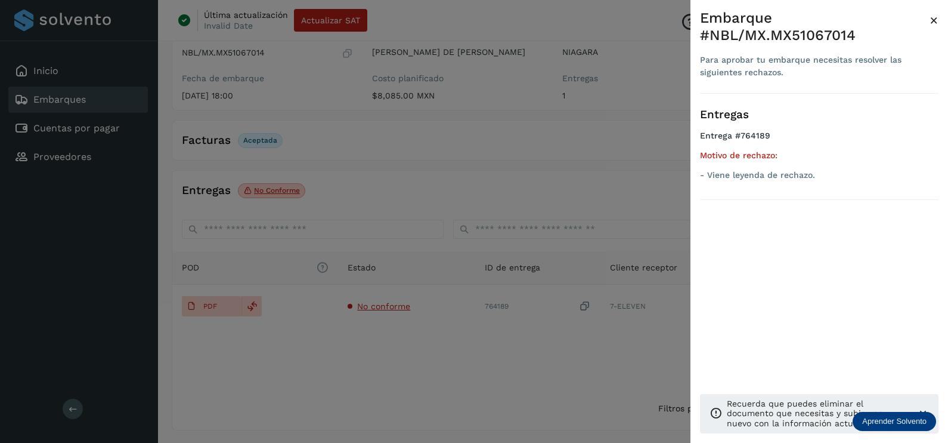
click at [477, 361] on div at bounding box center [474, 221] width 948 height 443
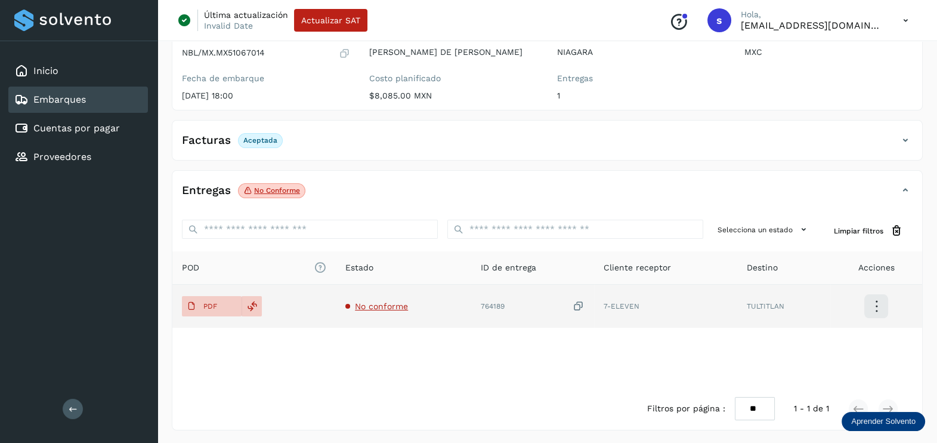
click at [573, 304] on icon at bounding box center [579, 306] width 12 height 13
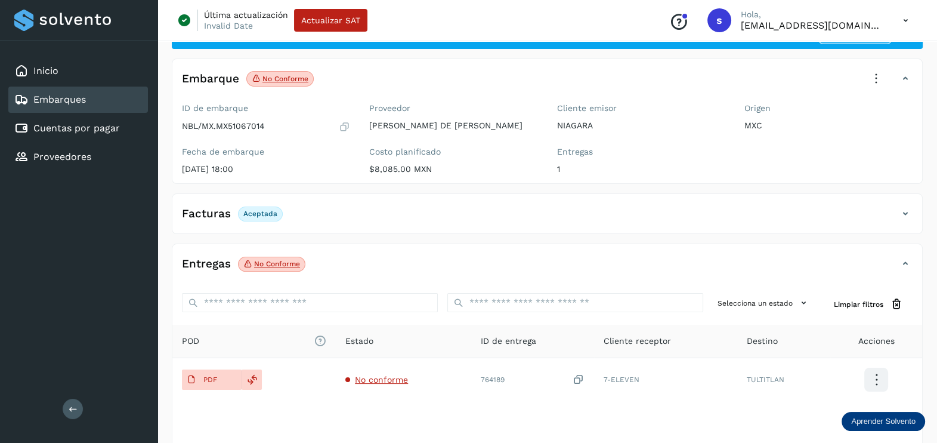
scroll to position [0, 0]
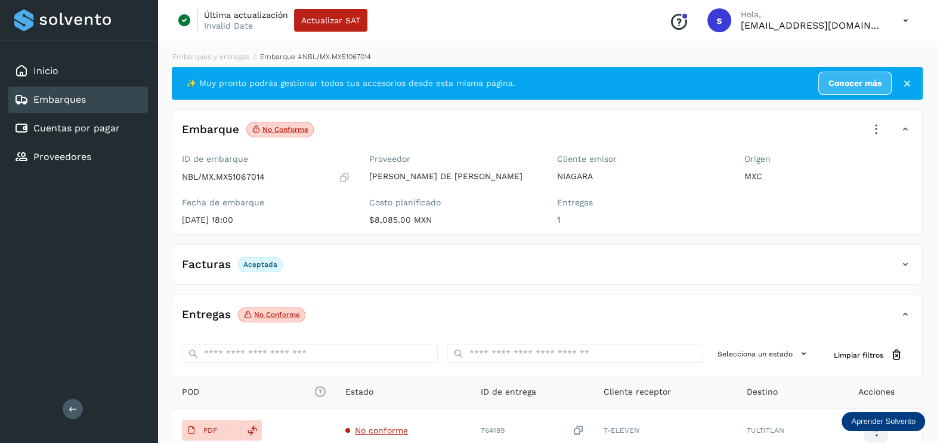
click at [875, 122] on icon at bounding box center [876, 129] width 26 height 26
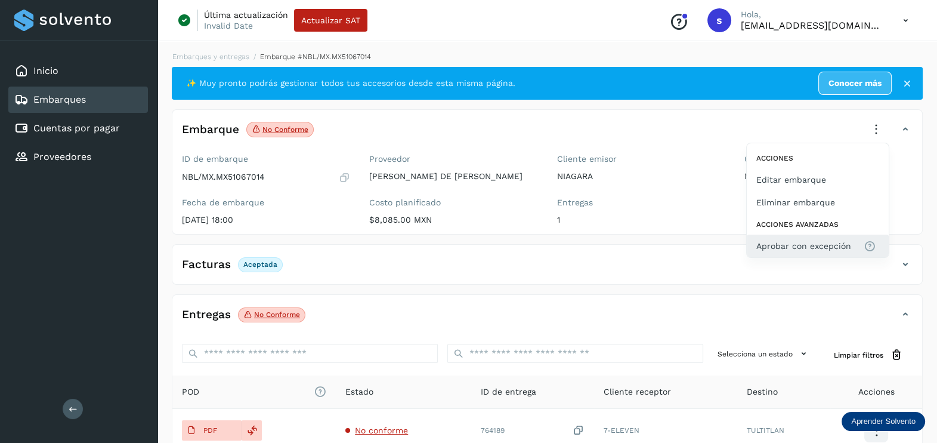
click at [828, 236] on button "Aprobar con excepción" at bounding box center [818, 245] width 142 height 23
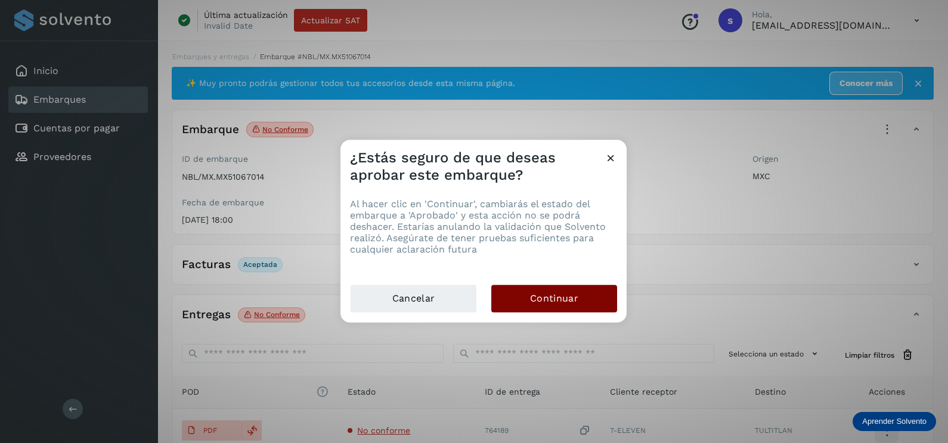
click at [595, 296] on button "Continuar" at bounding box center [554, 297] width 126 height 27
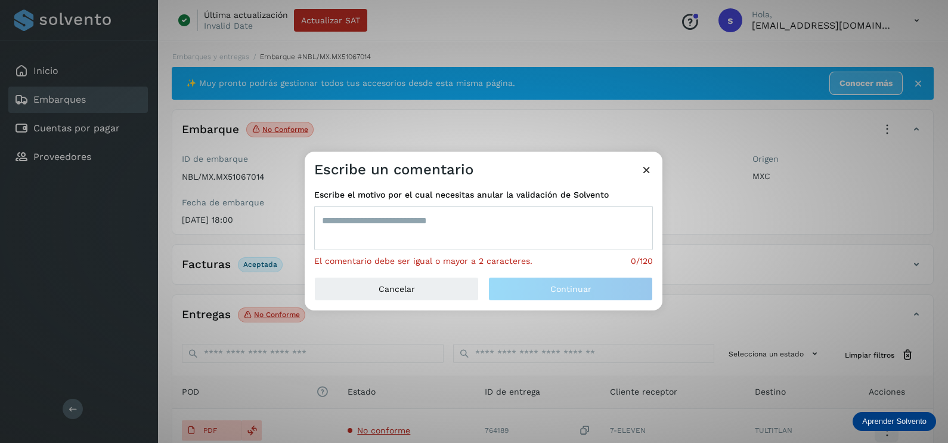
drag, startPoint x: 429, startPoint y: 236, endPoint x: 444, endPoint y: 219, distance: 22.4
click at [429, 233] on textarea at bounding box center [483, 228] width 339 height 44
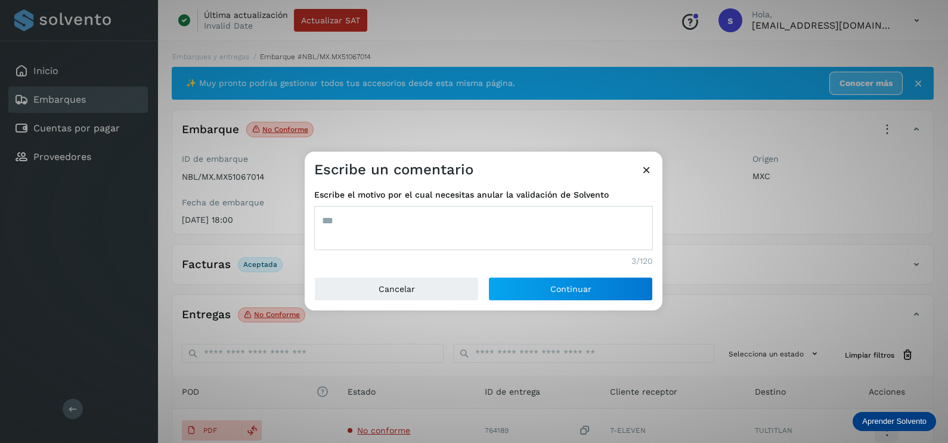
type textarea "***"
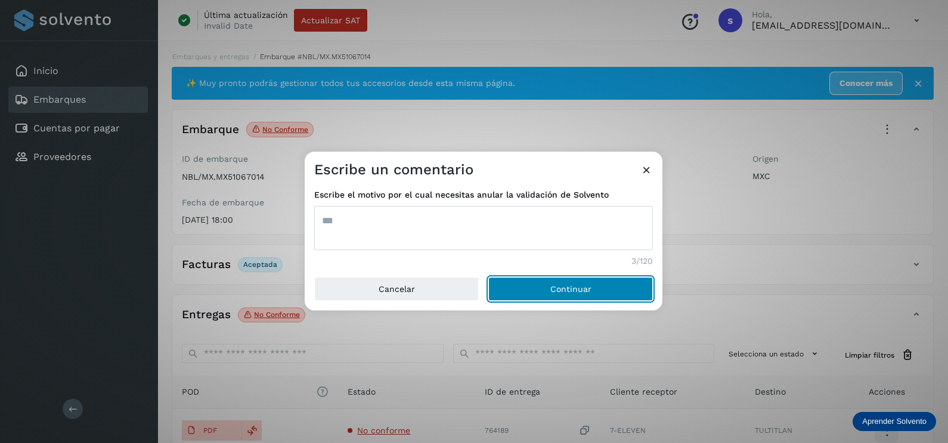
click at [488, 277] on button "Continuar" at bounding box center [570, 289] width 165 height 24
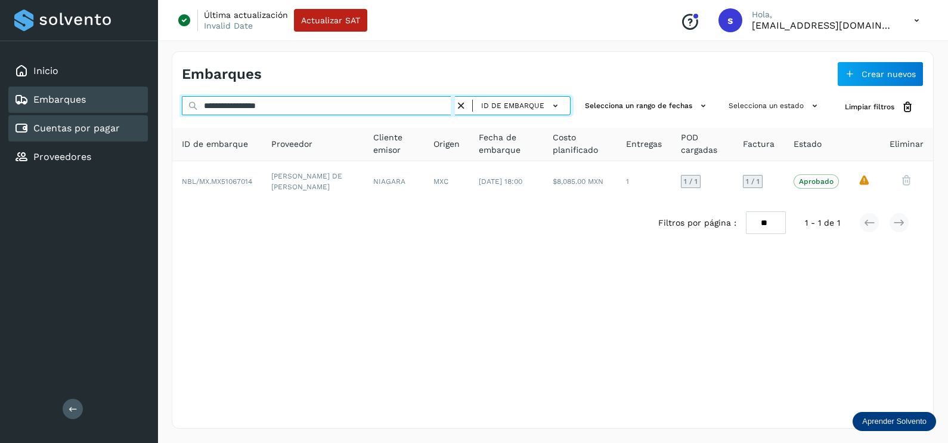
drag, startPoint x: 211, startPoint y: 122, endPoint x: 129, endPoint y: 131, distance: 82.2
click at [129, 131] on div "**********" at bounding box center [474, 221] width 948 height 443
paste input "text"
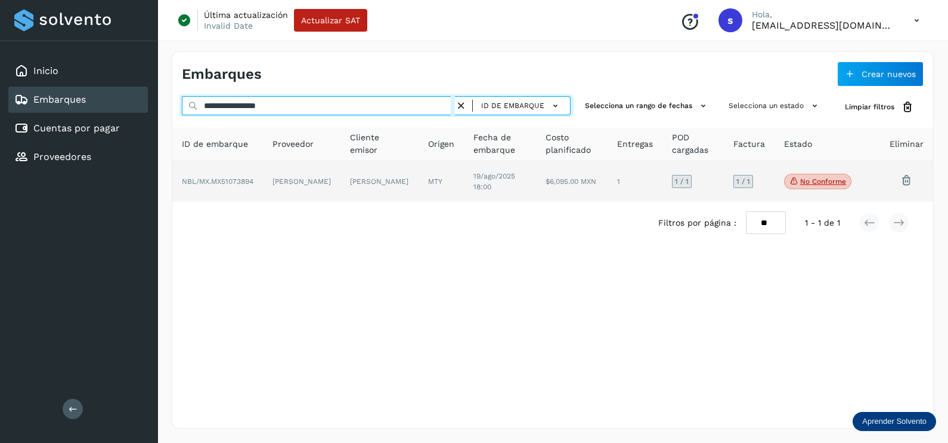
type input "**********"
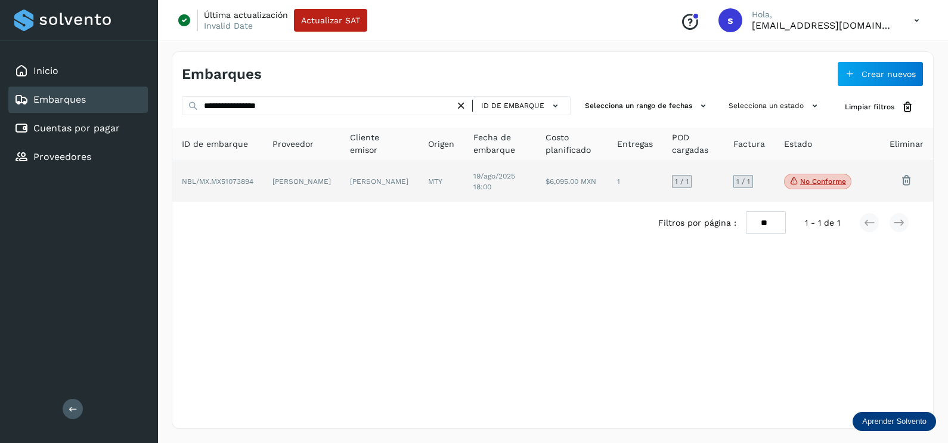
click at [349, 170] on td "[PERSON_NAME]" at bounding box center [380, 181] width 78 height 41
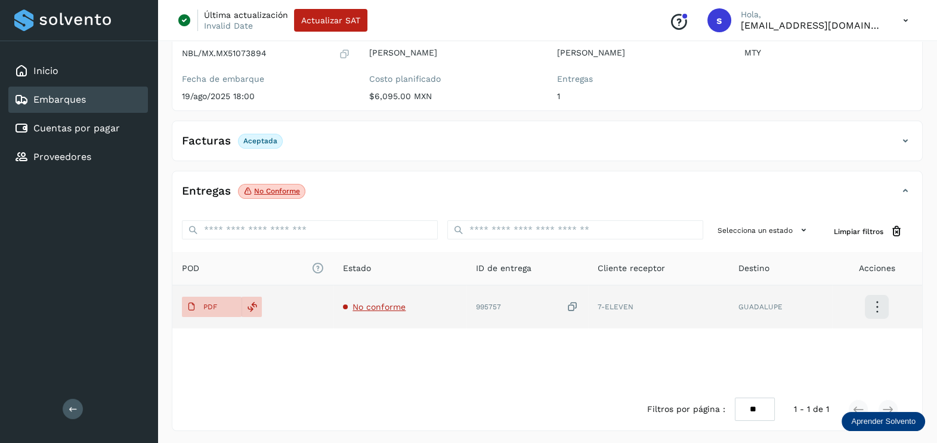
scroll to position [124, 0]
click at [372, 310] on span "No conforme" at bounding box center [378, 306] width 53 height 10
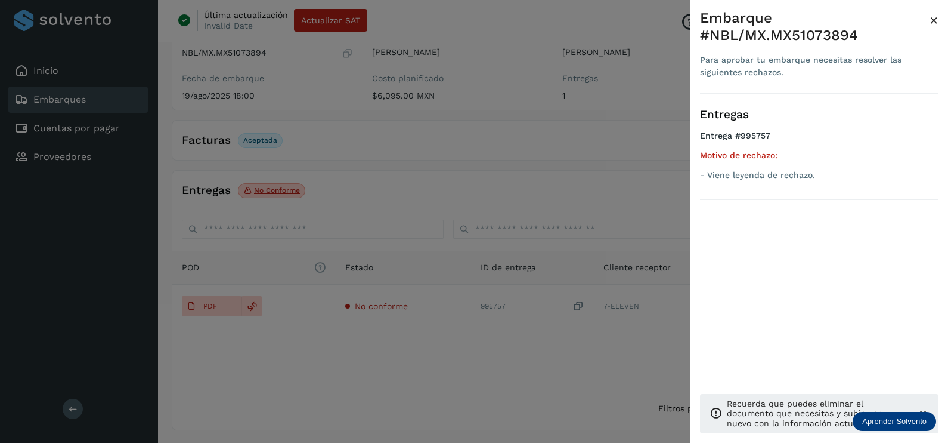
click at [436, 356] on div at bounding box center [474, 221] width 948 height 443
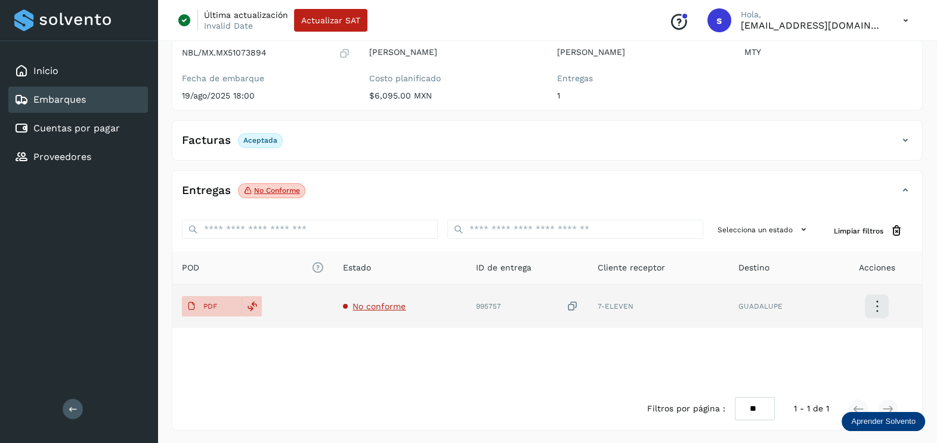
drag, startPoint x: 571, startPoint y: 304, endPoint x: 565, endPoint y: 311, distance: 9.3
click at [571, 305] on icon at bounding box center [573, 306] width 12 height 13
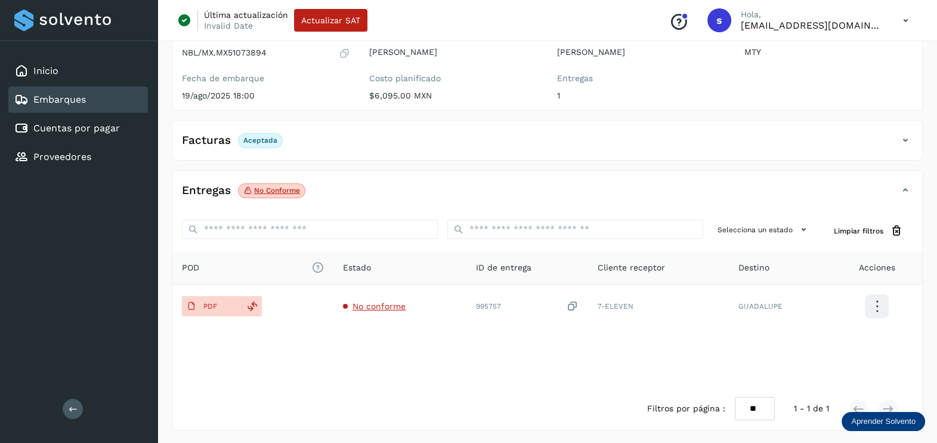
scroll to position [0, 0]
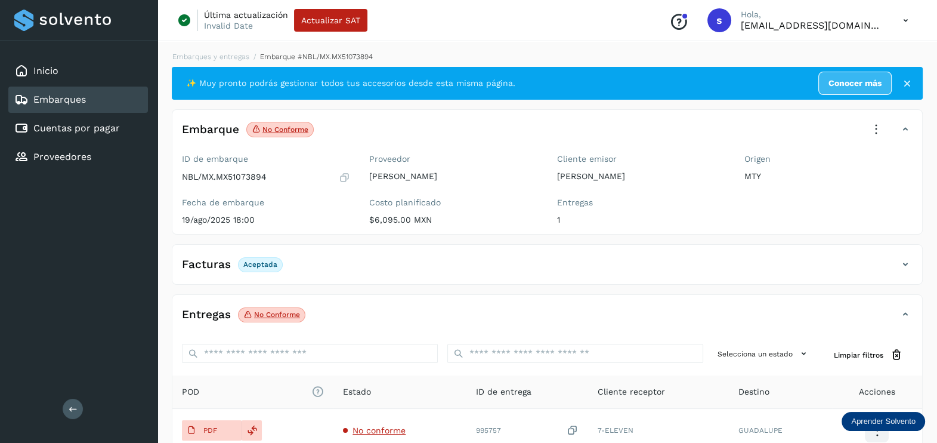
click at [876, 133] on icon at bounding box center [876, 129] width 26 height 26
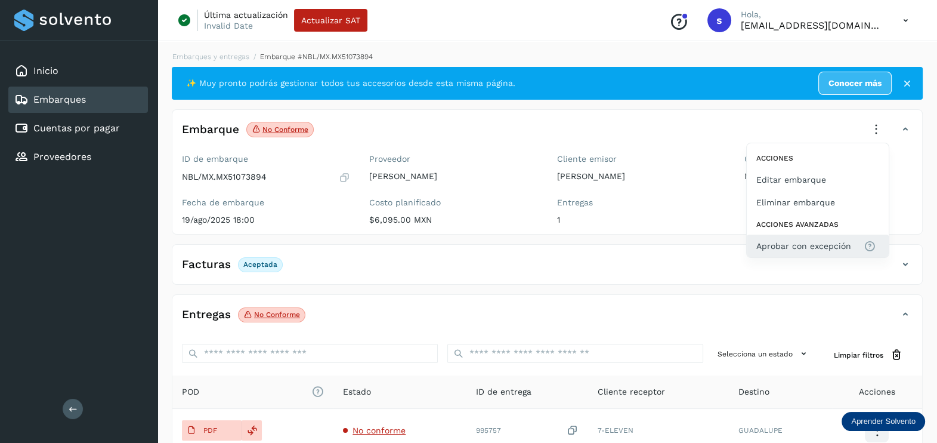
click at [811, 245] on span "Aprobar con excepción" at bounding box center [803, 245] width 95 height 13
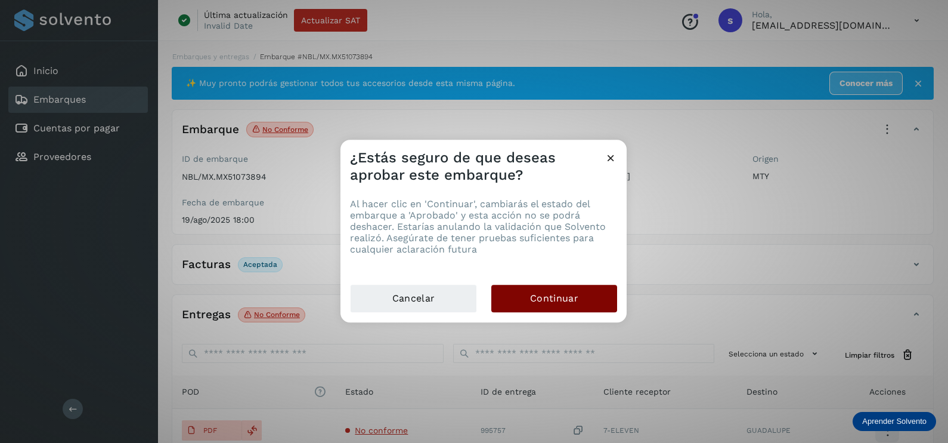
click at [579, 298] on button "Continuar" at bounding box center [554, 297] width 126 height 27
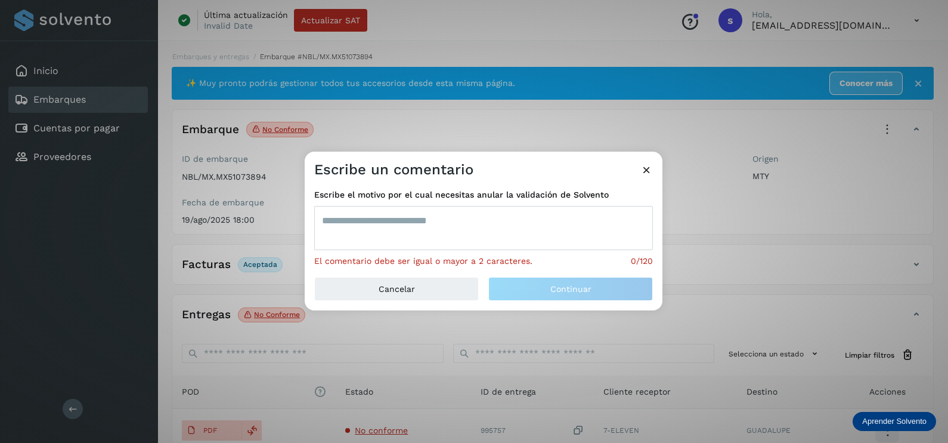
click at [426, 236] on textarea at bounding box center [483, 228] width 339 height 44
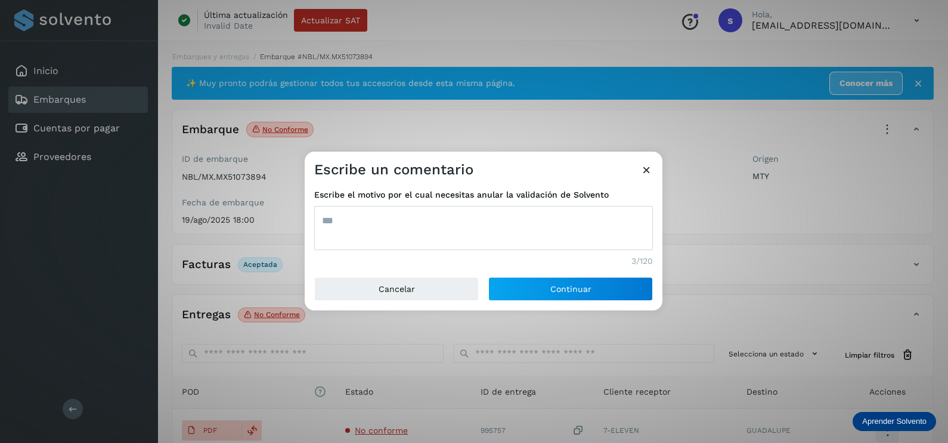
type textarea "***"
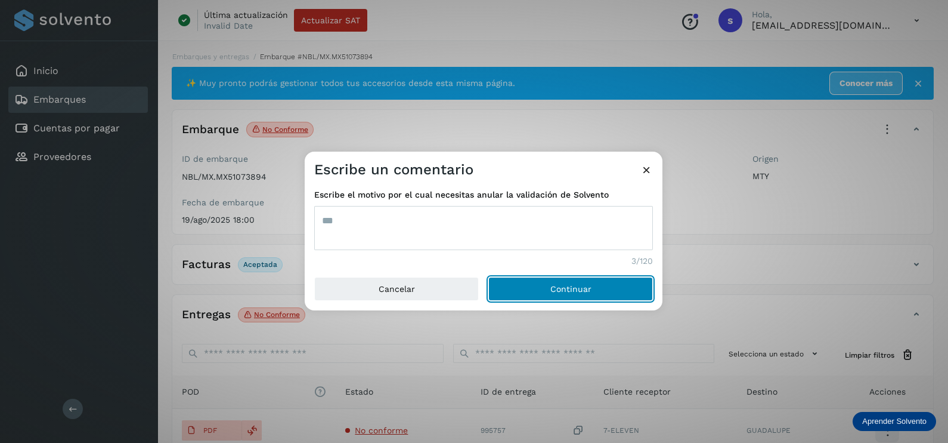
click at [488, 277] on button "Continuar" at bounding box center [570, 289] width 165 height 24
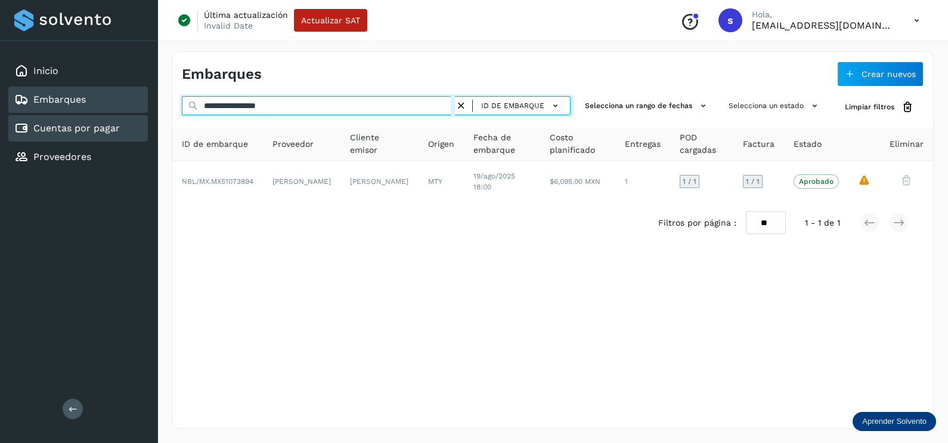
drag, startPoint x: 212, startPoint y: 110, endPoint x: 88, endPoint y: 116, distance: 124.2
click at [78, 116] on div "**********" at bounding box center [474, 221] width 948 height 443
paste input "text"
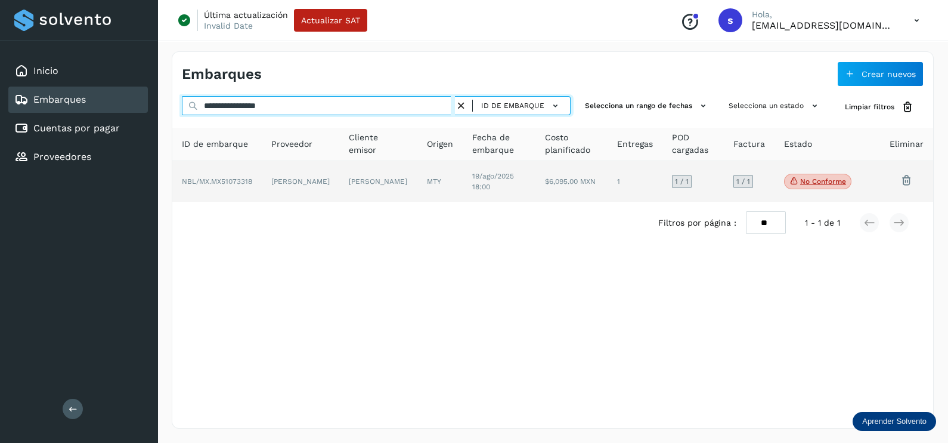
type input "**********"
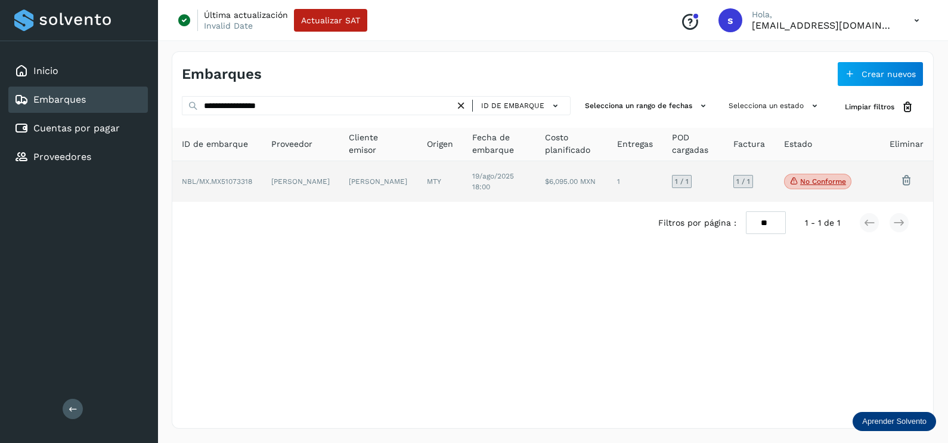
click at [417, 173] on td "[PERSON_NAME]" at bounding box center [439, 181] width 45 height 41
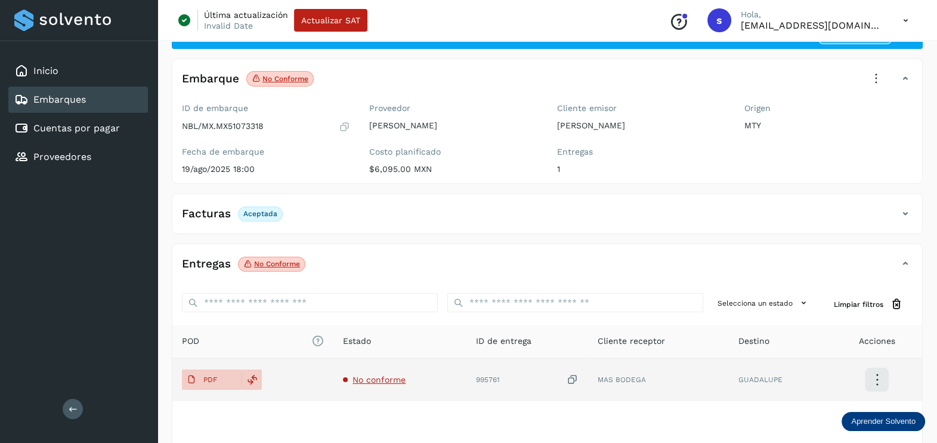
scroll to position [74, 0]
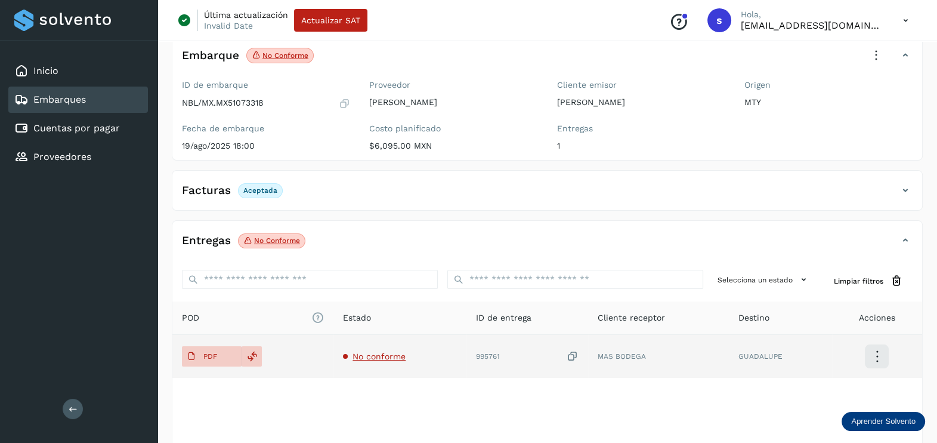
click at [385, 352] on span "No conforme" at bounding box center [378, 356] width 53 height 10
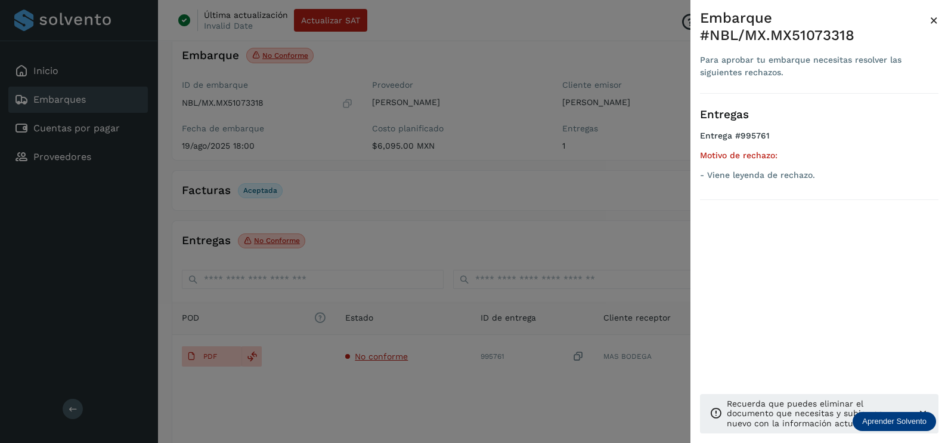
click at [536, 225] on div at bounding box center [474, 221] width 948 height 443
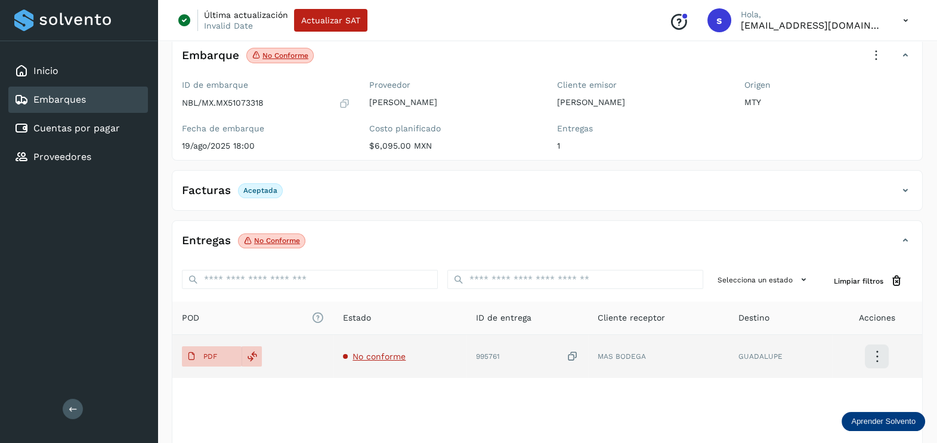
click at [573, 360] on icon at bounding box center [573, 356] width 12 height 13
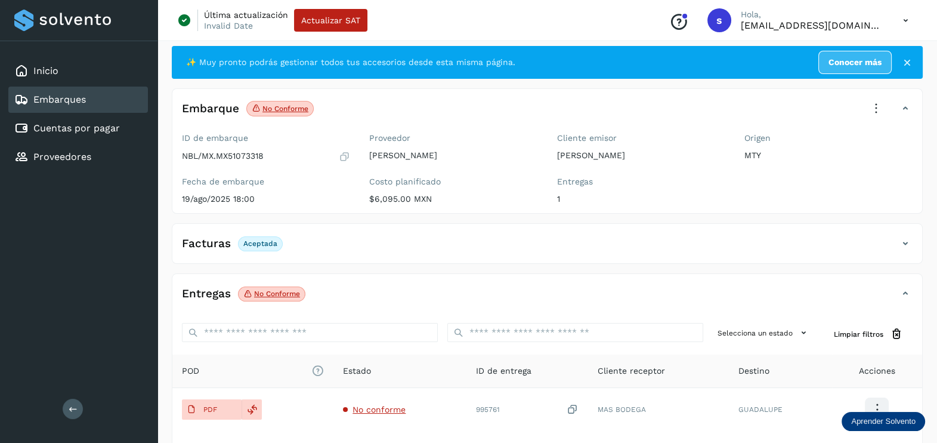
scroll to position [0, 0]
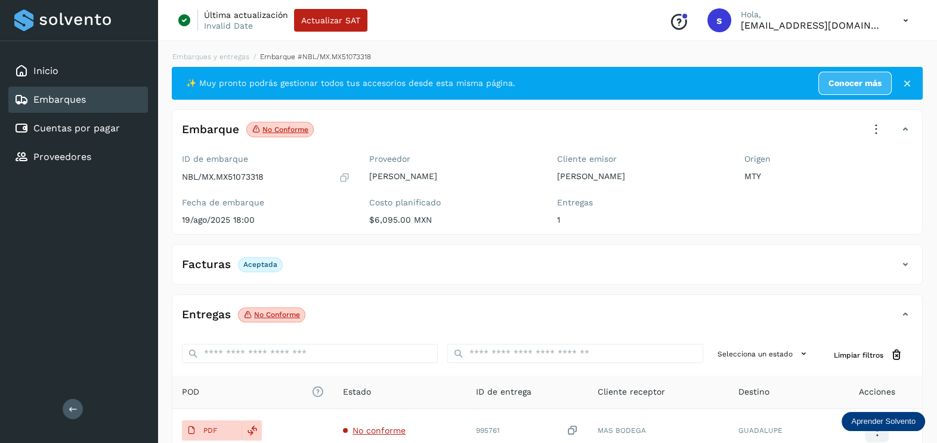
click at [878, 123] on icon at bounding box center [876, 129] width 26 height 26
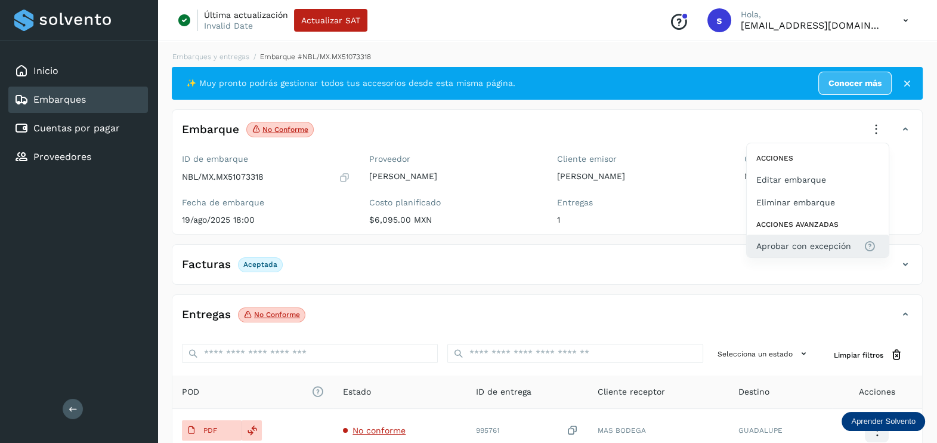
click at [833, 235] on button "Aprobar con excepción" at bounding box center [818, 245] width 142 height 23
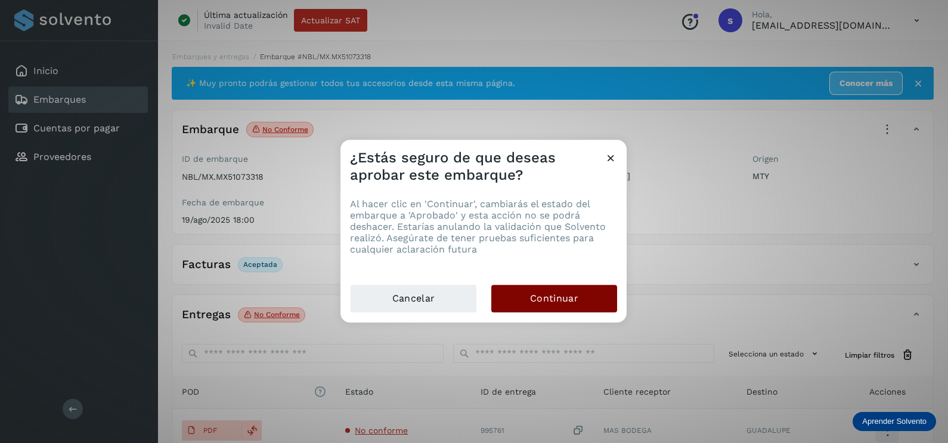
click at [562, 299] on span "Continuar" at bounding box center [554, 298] width 48 height 13
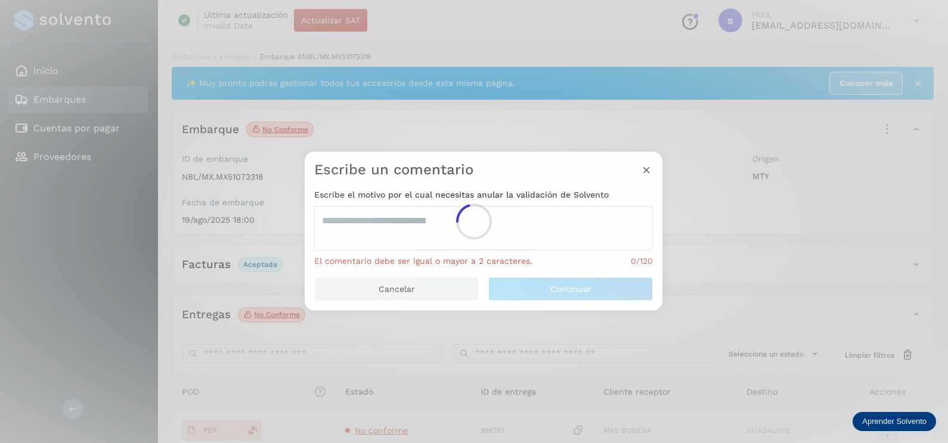
click at [351, 208] on div at bounding box center [474, 221] width 948 height 443
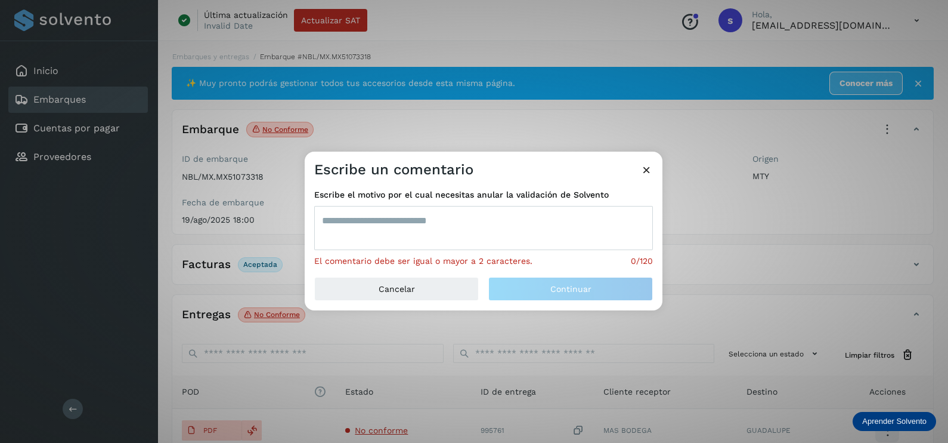
click at [358, 218] on textarea at bounding box center [483, 228] width 339 height 44
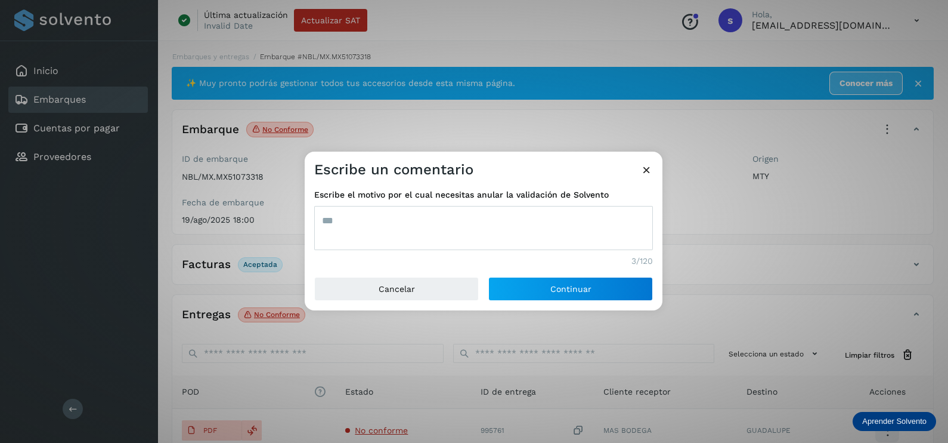
type textarea "***"
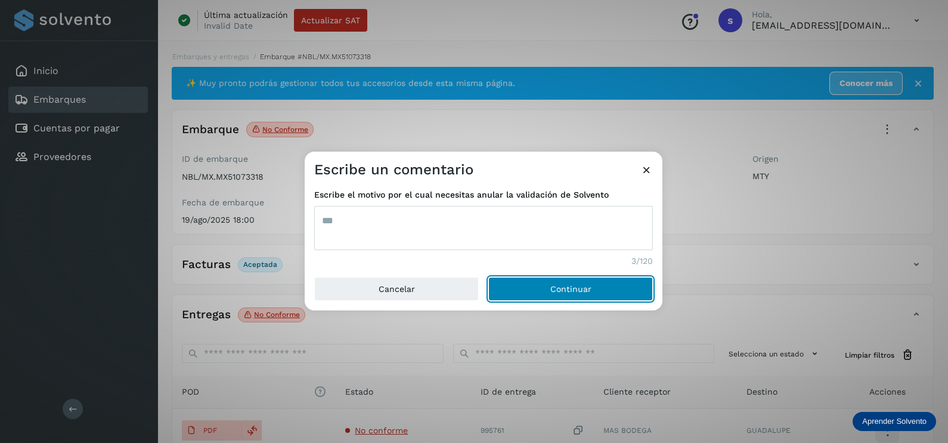
click at [488, 277] on button "Continuar" at bounding box center [570, 289] width 165 height 24
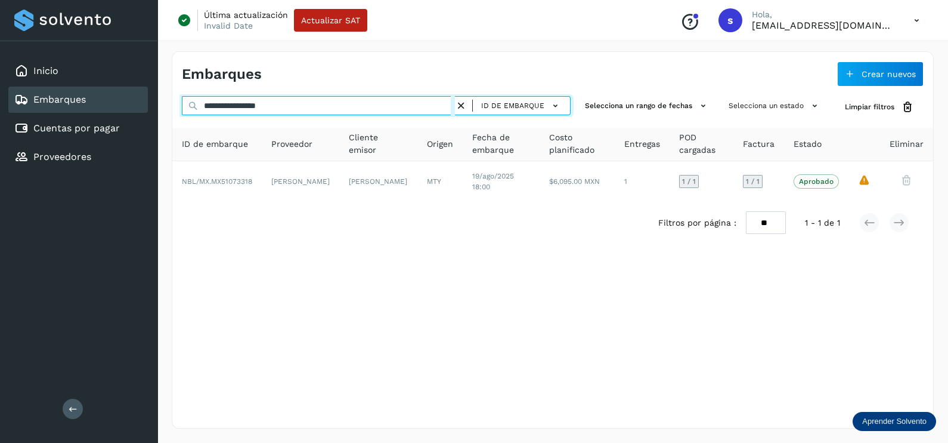
drag, startPoint x: 330, startPoint y: 99, endPoint x: 128, endPoint y: 101, distance: 201.6
click at [128, 101] on div "**********" at bounding box center [474, 221] width 948 height 443
paste input "text"
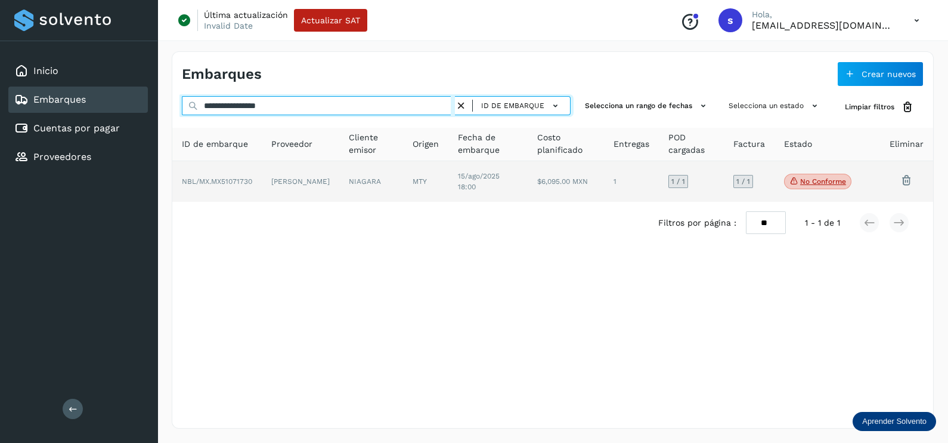
type input "**********"
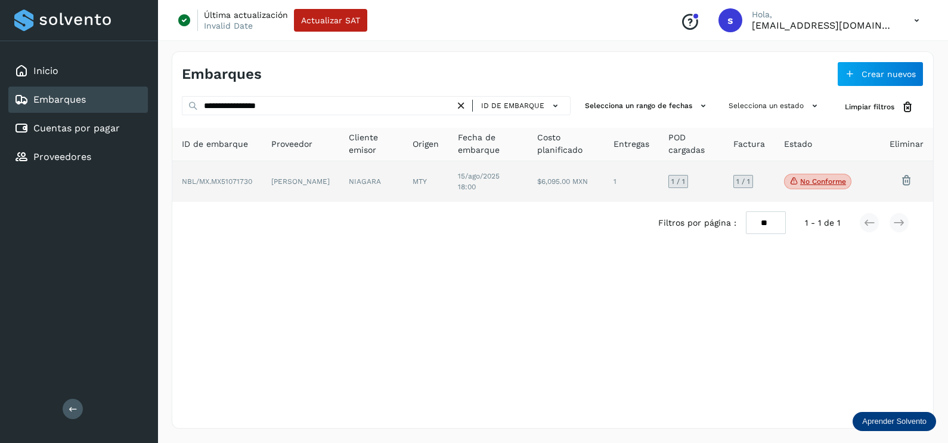
click at [339, 188] on td "[PERSON_NAME]" at bounding box center [371, 181] width 64 height 41
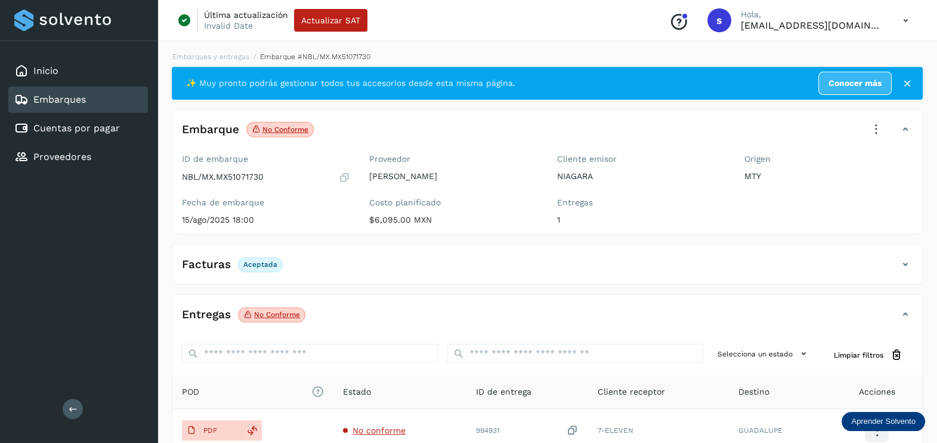
scroll to position [124, 0]
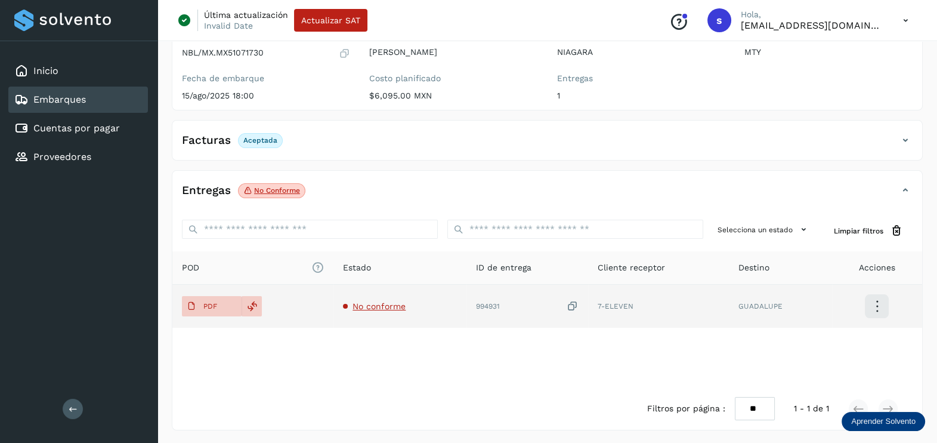
click at [370, 301] on span "No conforme" at bounding box center [378, 306] width 53 height 10
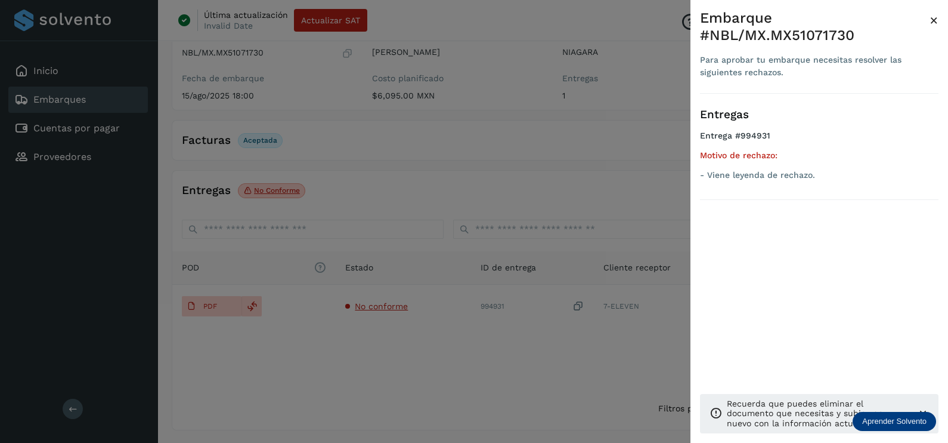
click at [453, 358] on div at bounding box center [474, 221] width 948 height 443
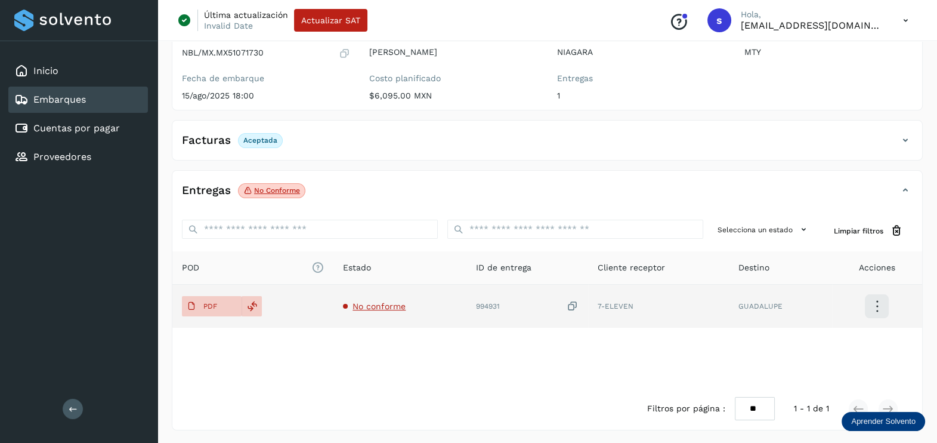
click at [565, 305] on div "994931" at bounding box center [527, 306] width 103 height 13
click at [570, 304] on icon at bounding box center [573, 306] width 12 height 13
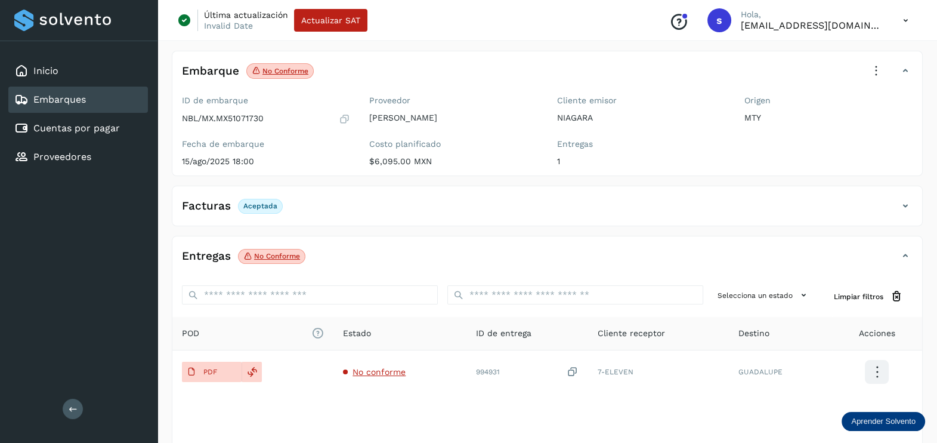
scroll to position [0, 0]
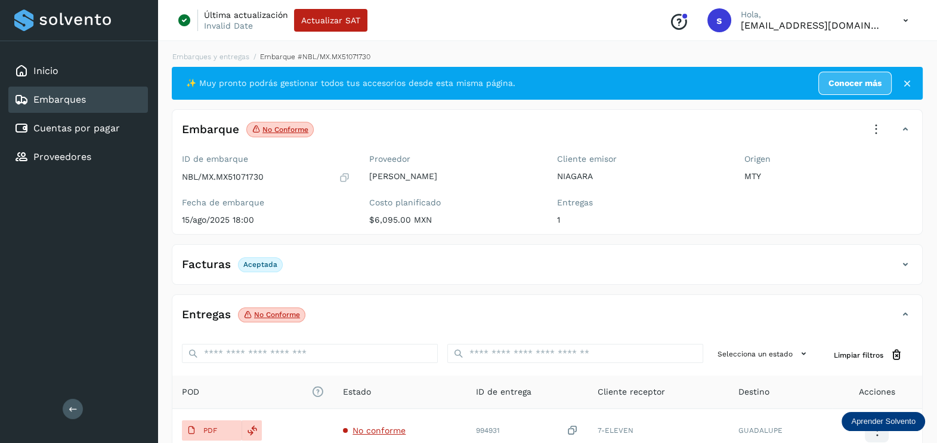
click at [873, 138] on icon at bounding box center [876, 129] width 26 height 26
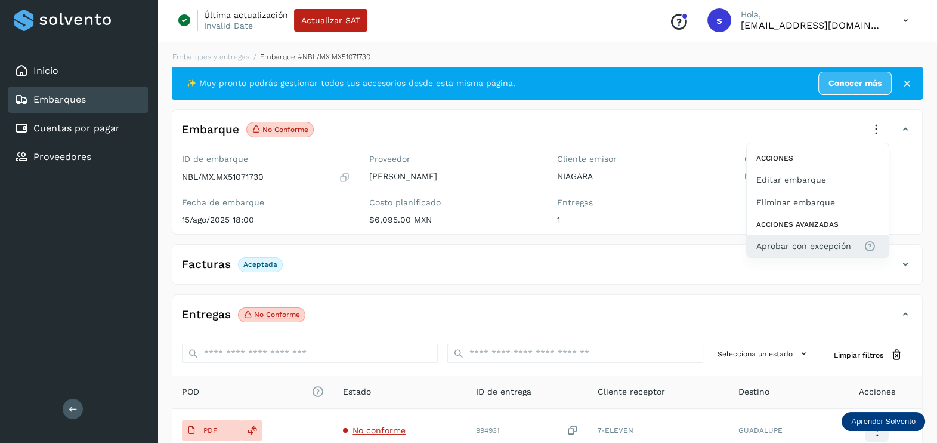
click at [813, 239] on span "Aprobar con excepción" at bounding box center [803, 245] width 95 height 13
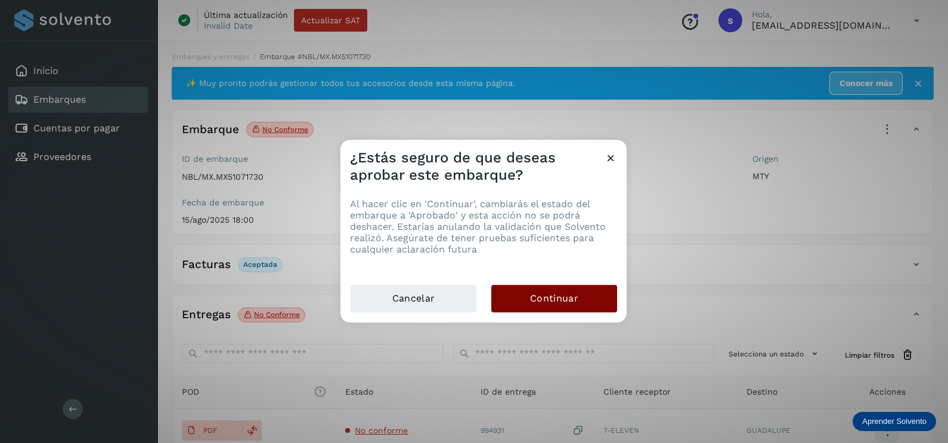
click at [582, 290] on button "Continuar" at bounding box center [554, 297] width 126 height 27
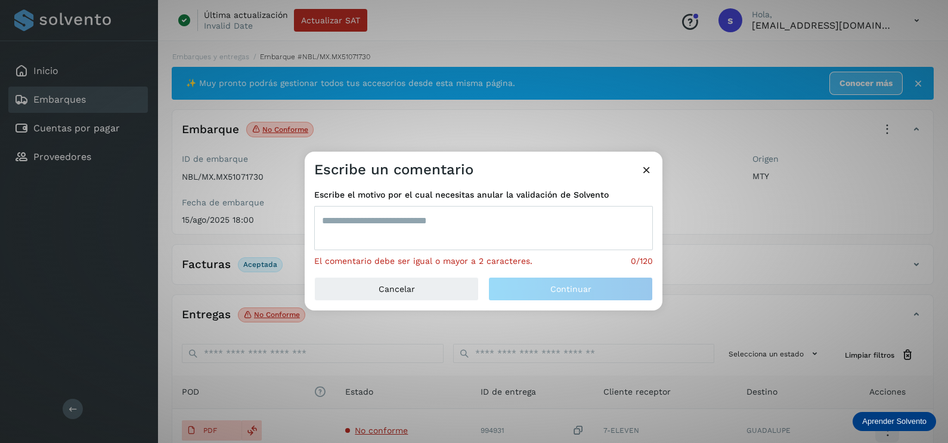
click at [437, 233] on textarea at bounding box center [483, 228] width 339 height 44
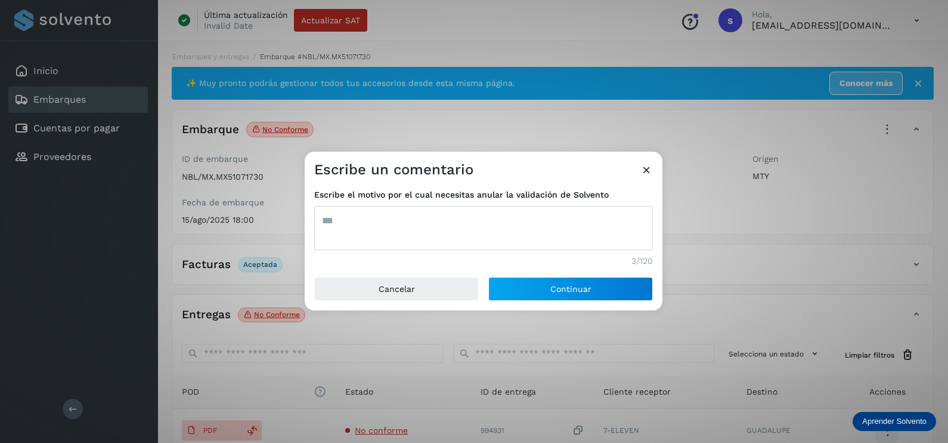
type textarea "***"
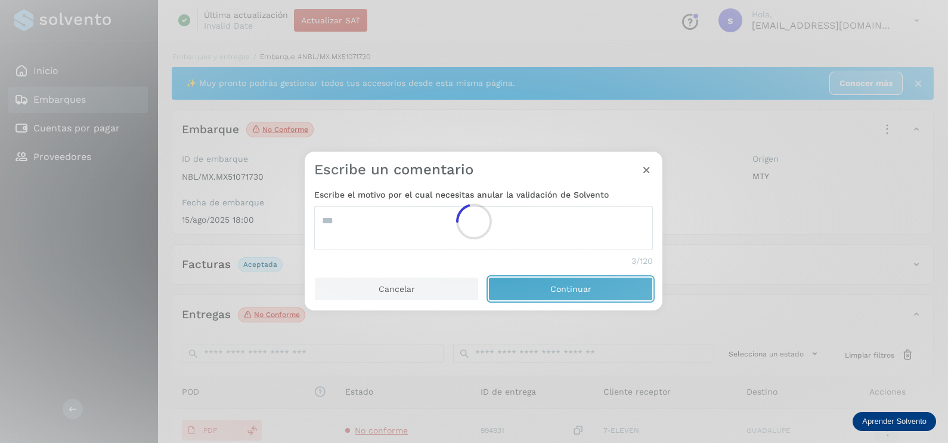
click at [488, 277] on button "Continuar" at bounding box center [570, 289] width 165 height 24
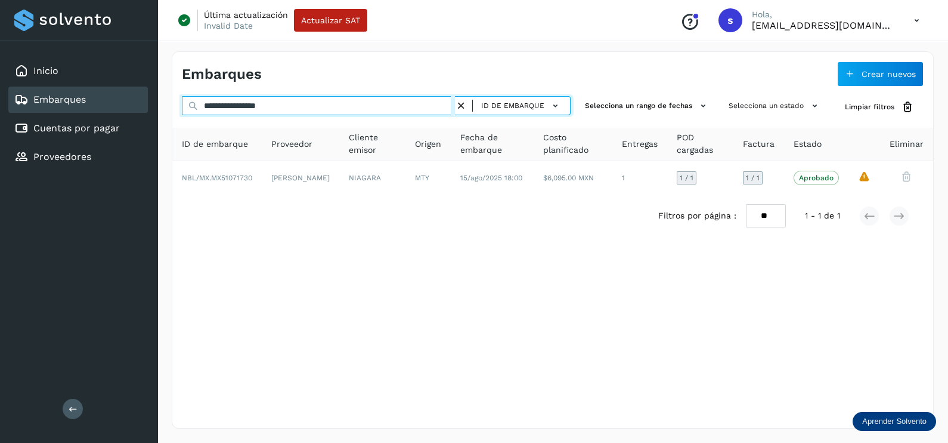
drag, startPoint x: 188, startPoint y: 104, endPoint x: 171, endPoint y: 104, distance: 17.9
click at [172, 104] on div "**********" at bounding box center [553, 239] width 762 height 377
paste input "text"
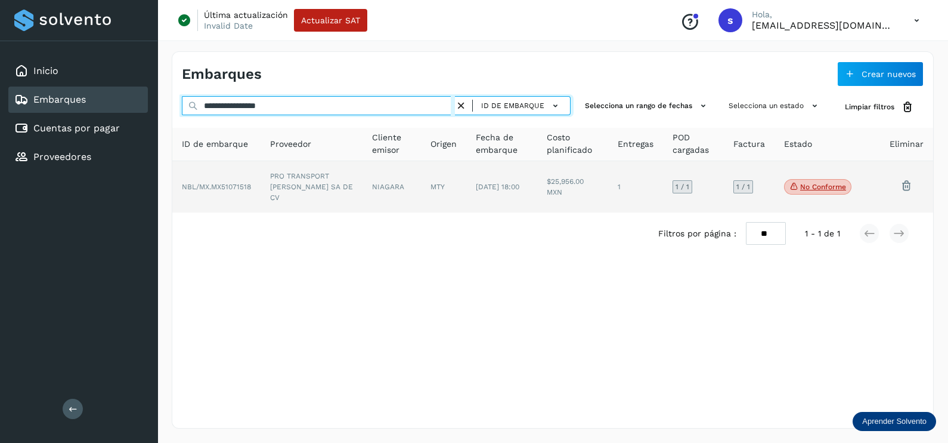
type input "**********"
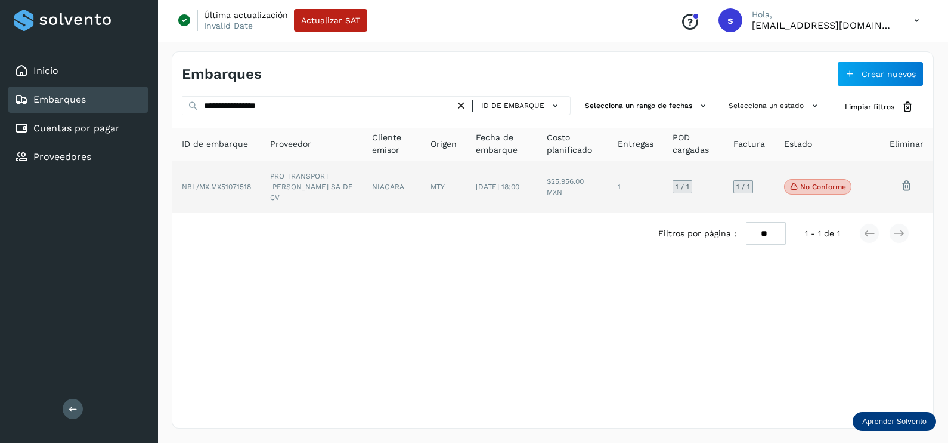
click at [363, 170] on td "PRO TRANSPORT [PERSON_NAME] SA DE CV" at bounding box center [392, 186] width 58 height 51
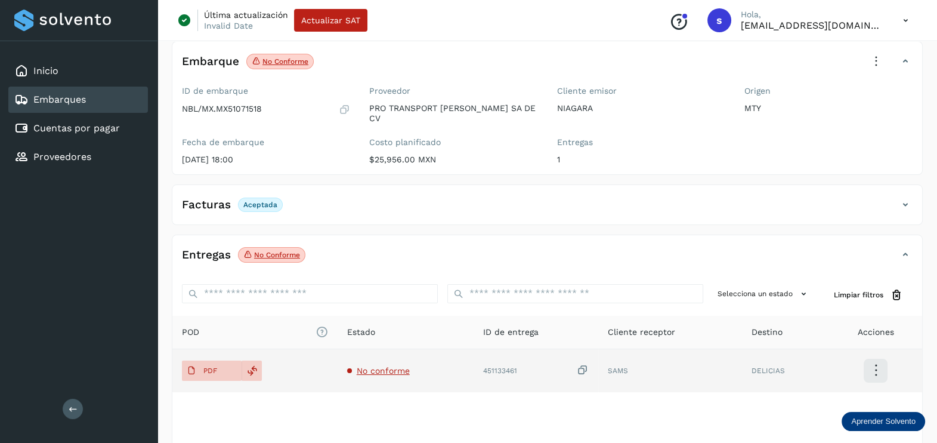
scroll to position [124, 0]
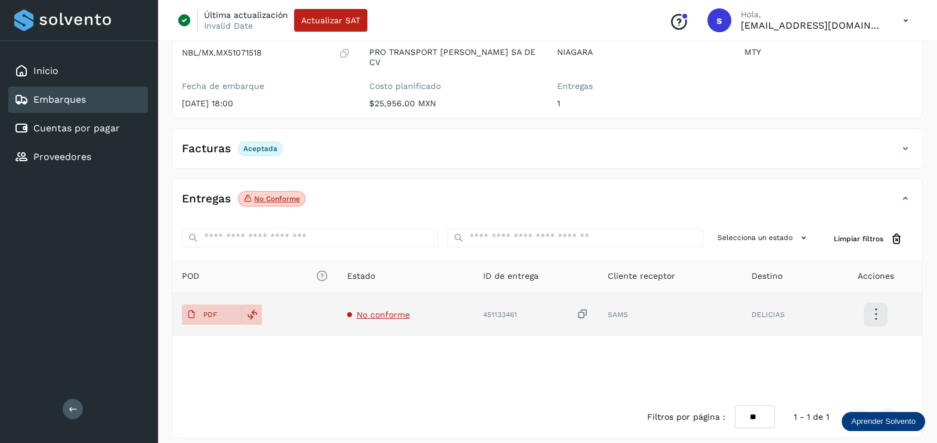
click at [364, 310] on span "No conforme" at bounding box center [383, 315] width 53 height 10
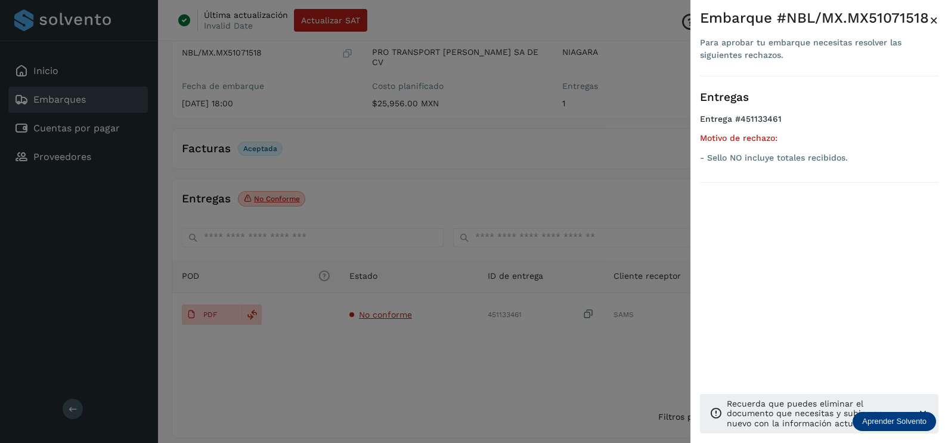
drag, startPoint x: 511, startPoint y: 373, endPoint x: 450, endPoint y: 365, distance: 60.7
click at [511, 373] on div at bounding box center [474, 221] width 948 height 443
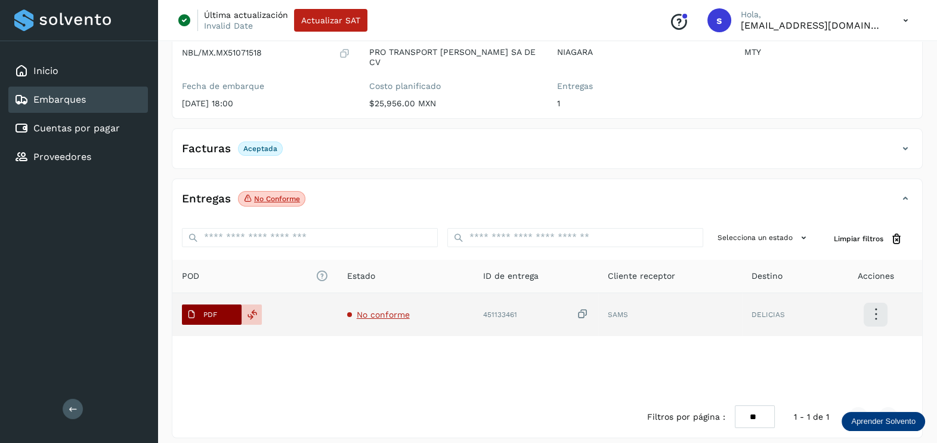
click at [214, 305] on span "PDF" at bounding box center [202, 314] width 40 height 19
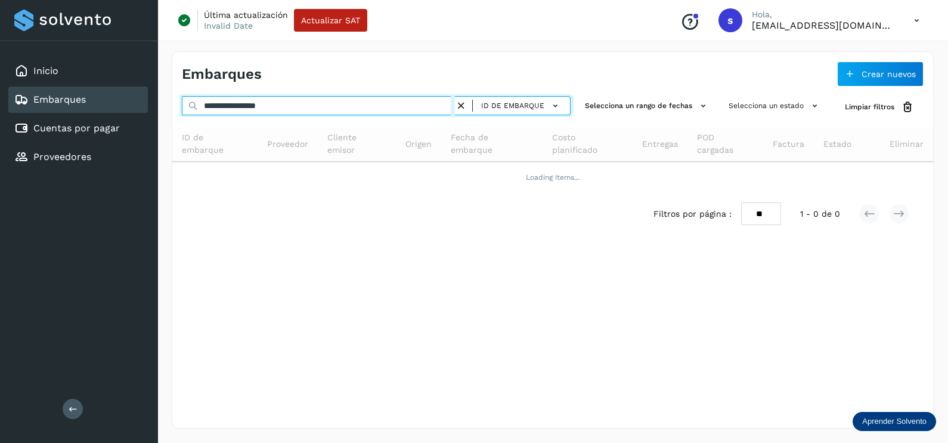
drag, startPoint x: 333, startPoint y: 98, endPoint x: 141, endPoint y: 96, distance: 191.5
click at [141, 96] on div "**********" at bounding box center [474, 221] width 948 height 443
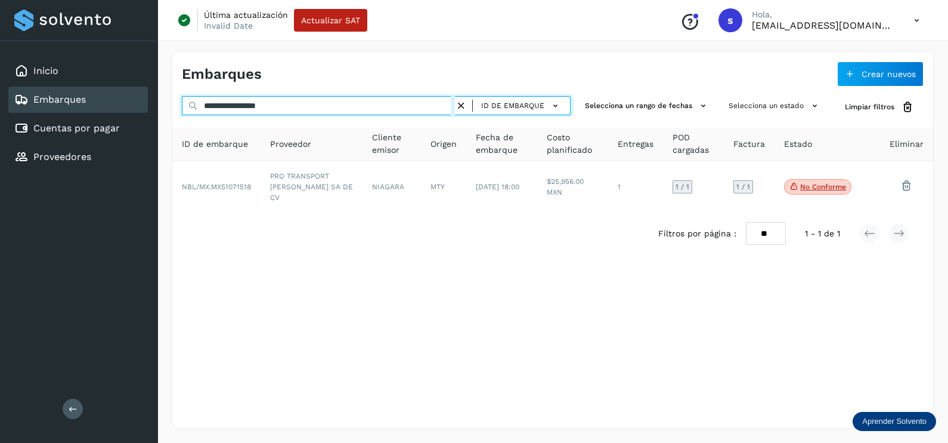
paste input "text"
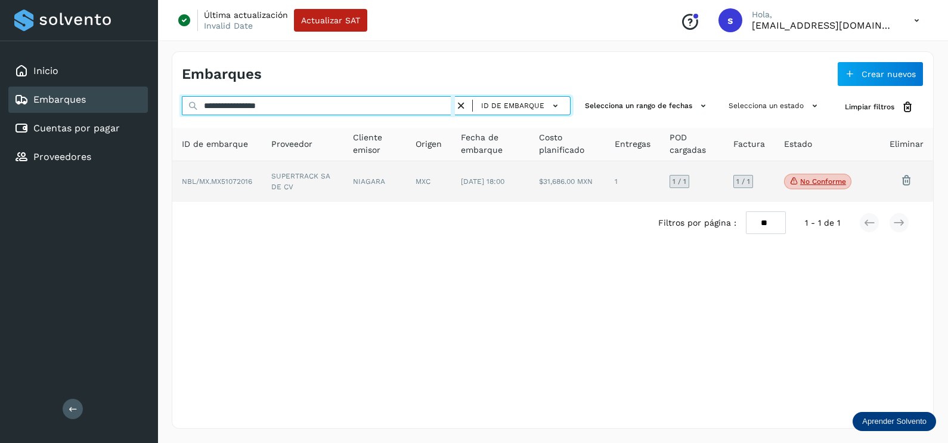
type input "**********"
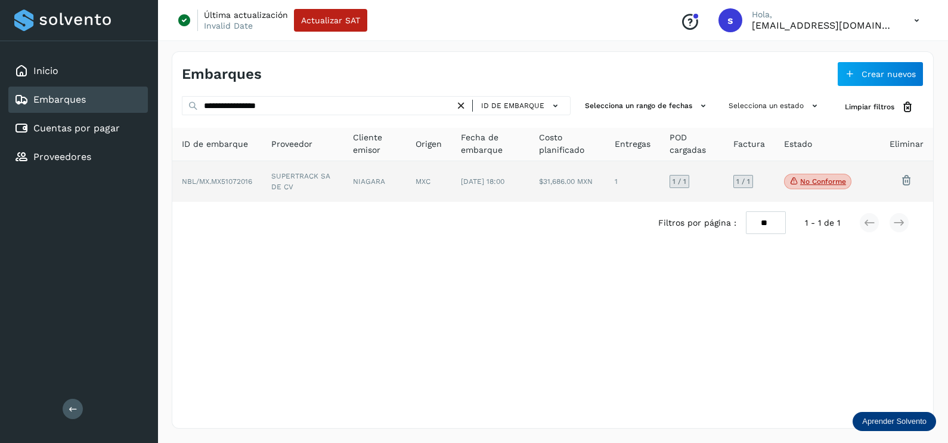
click at [406, 174] on td "NIAGARA" at bounding box center [428, 181] width 45 height 41
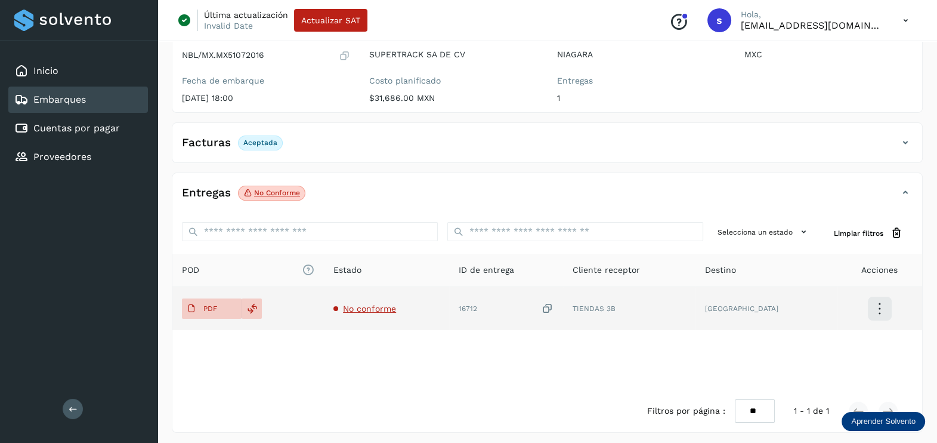
scroll to position [124, 0]
click at [389, 301] on span "No conforme" at bounding box center [369, 306] width 53 height 10
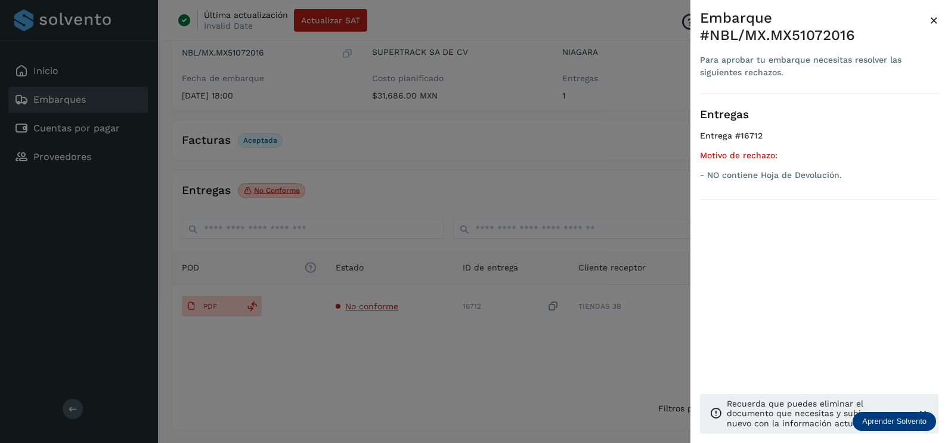
click at [422, 349] on div at bounding box center [474, 221] width 948 height 443
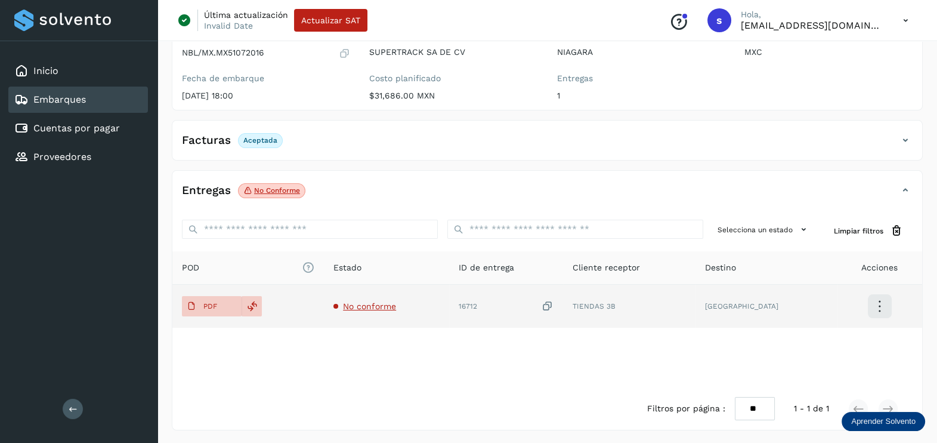
click at [553, 302] on icon at bounding box center [548, 306] width 12 height 13
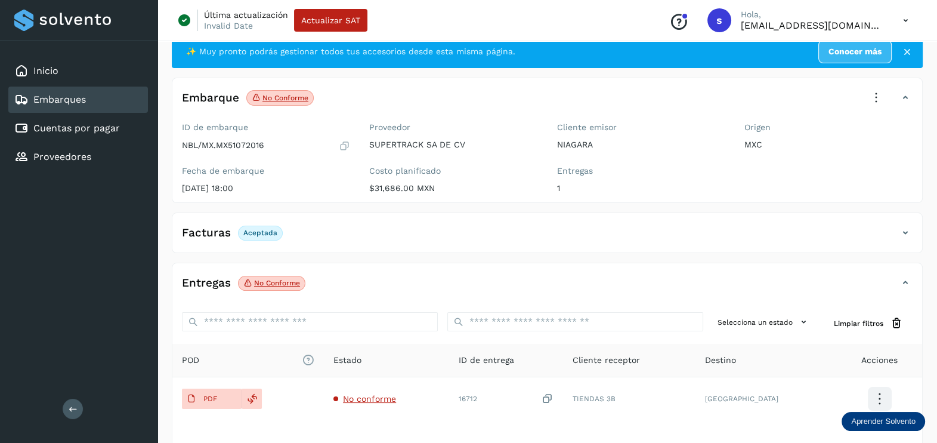
scroll to position [0, 0]
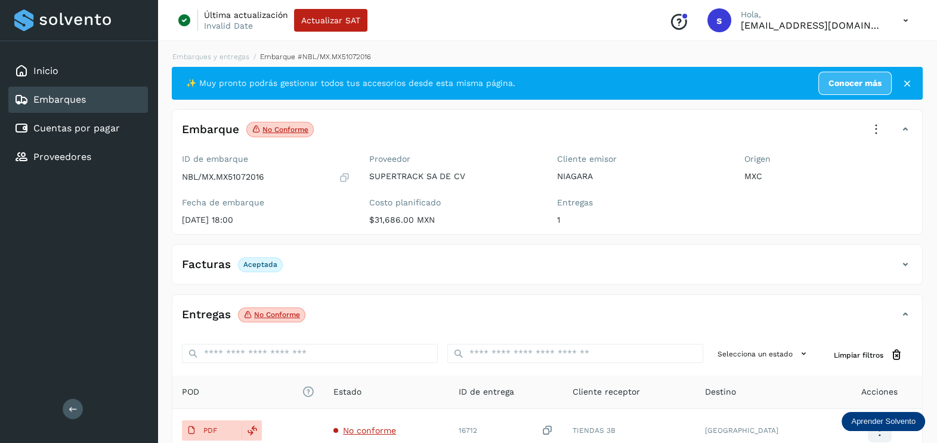
click at [871, 123] on icon at bounding box center [876, 129] width 26 height 26
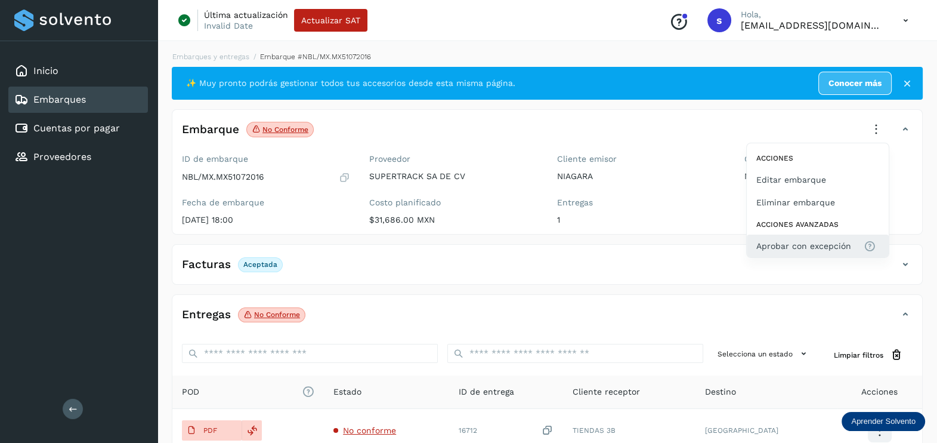
click at [805, 245] on span "Aprobar con excepción" at bounding box center [803, 245] width 95 height 13
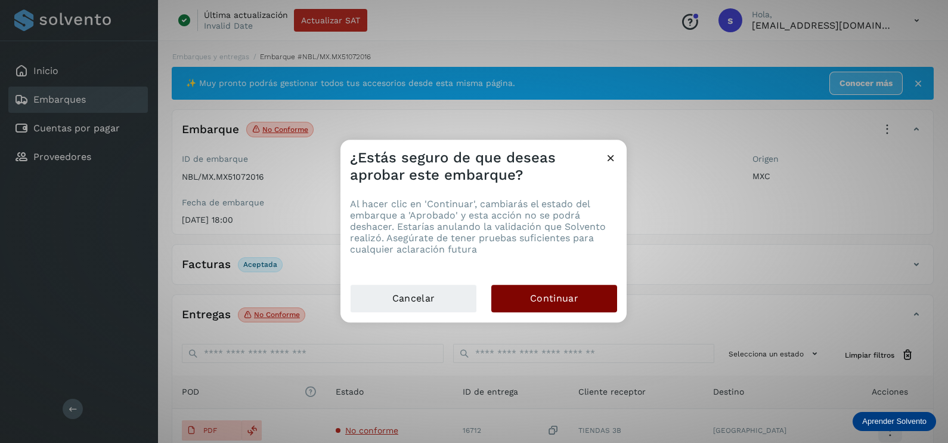
click at [604, 292] on button "Continuar" at bounding box center [554, 297] width 126 height 27
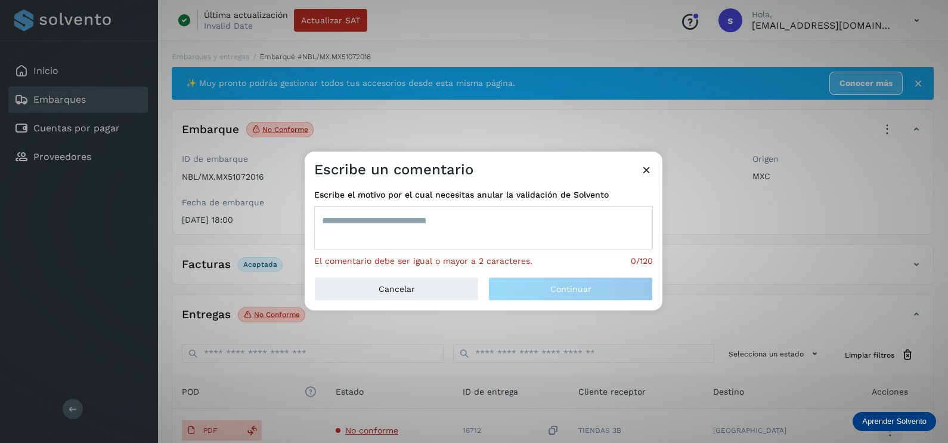
click at [410, 236] on textarea at bounding box center [483, 228] width 339 height 44
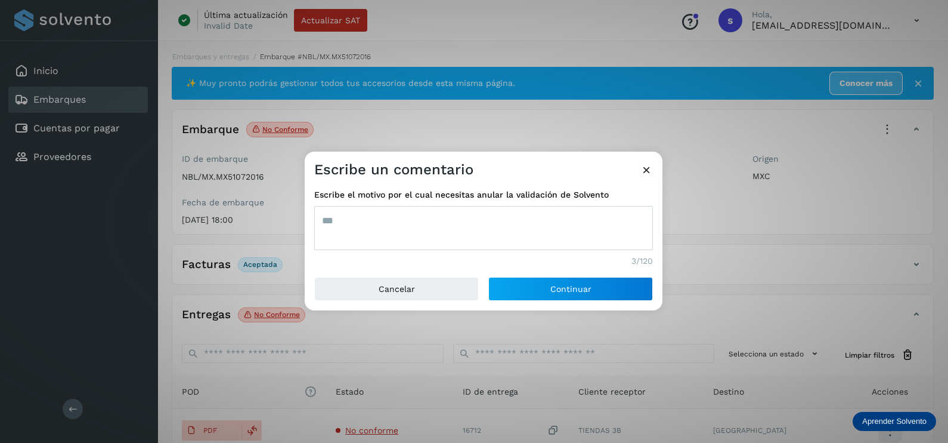
type textarea "***"
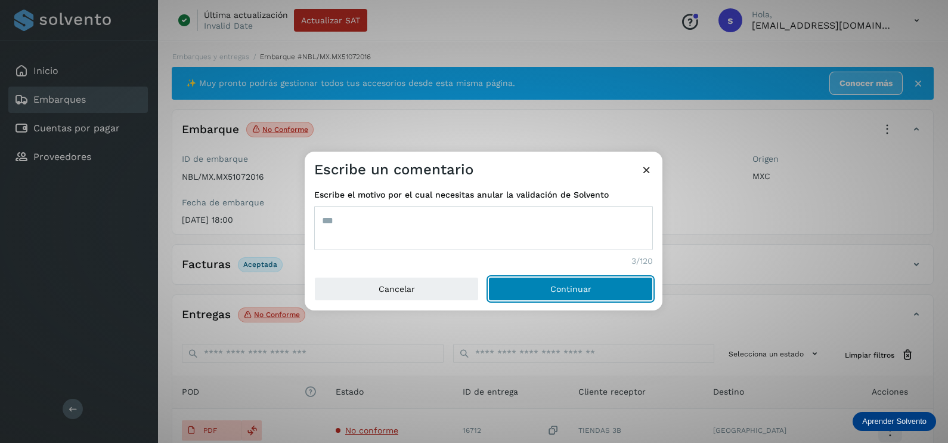
click at [488, 277] on button "Continuar" at bounding box center [570, 289] width 165 height 24
